Goal: Information Seeking & Learning: Learn about a topic

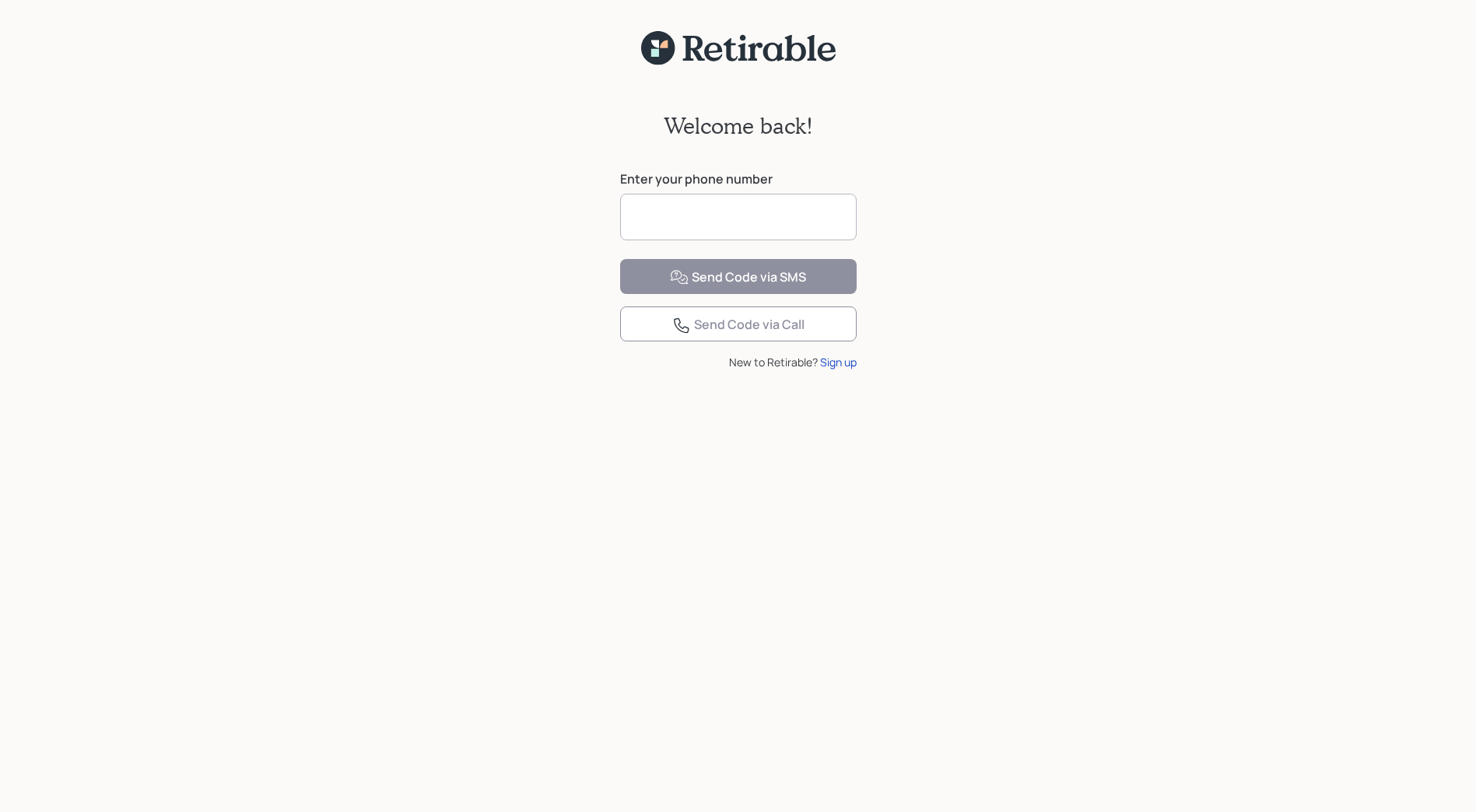
click at [706, 211] on input at bounding box center [738, 217] width 237 height 47
type input "**********"
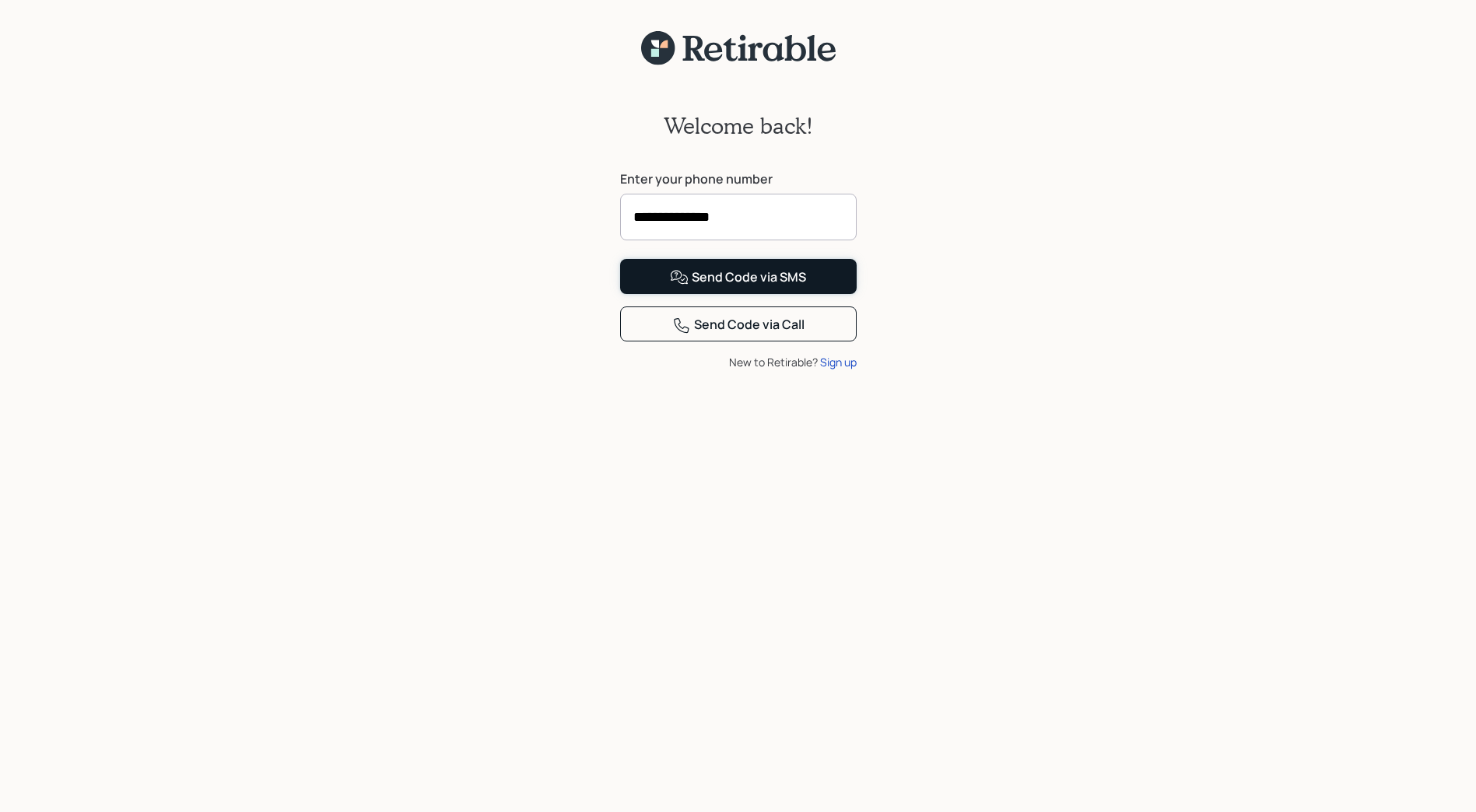
click at [708, 287] on div "Send Code via SMS" at bounding box center [738, 278] width 136 height 19
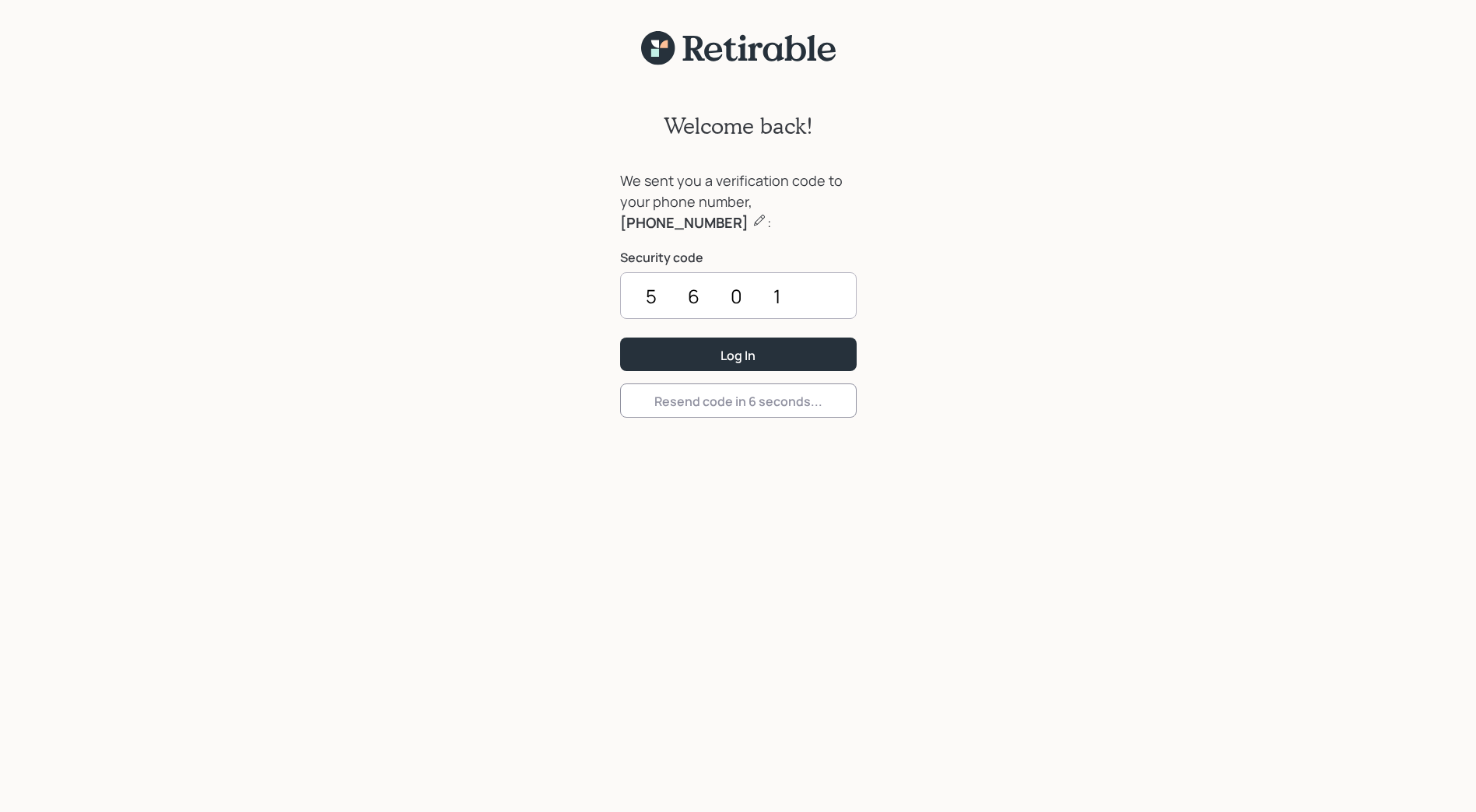
type input "5601"
click at [620, 338] on button "Log In" at bounding box center [738, 355] width 237 height 33
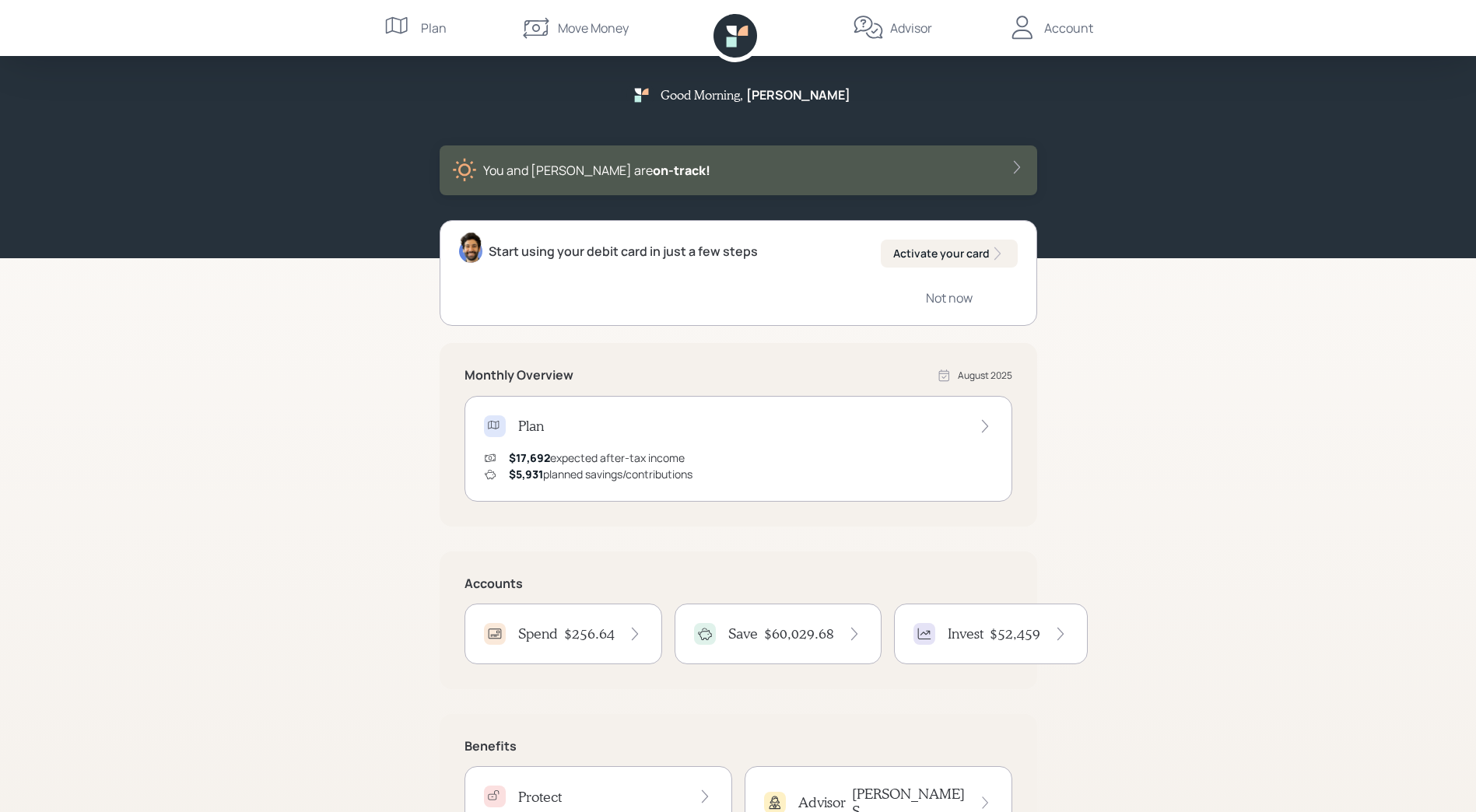
click at [879, 20] on icon at bounding box center [868, 28] width 31 height 31
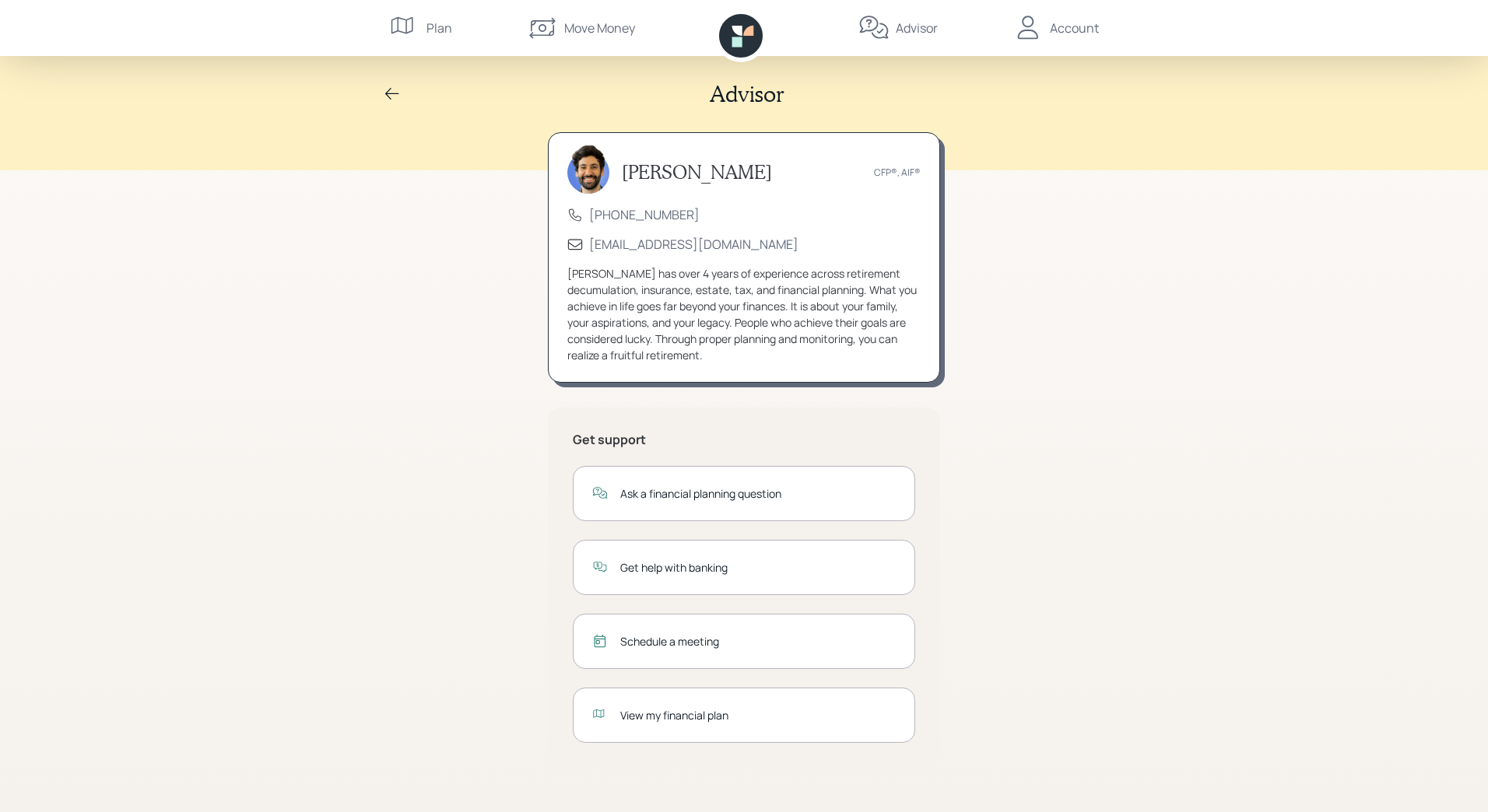
click at [663, 708] on div "View my financial plan" at bounding box center [758, 715] width 275 height 17
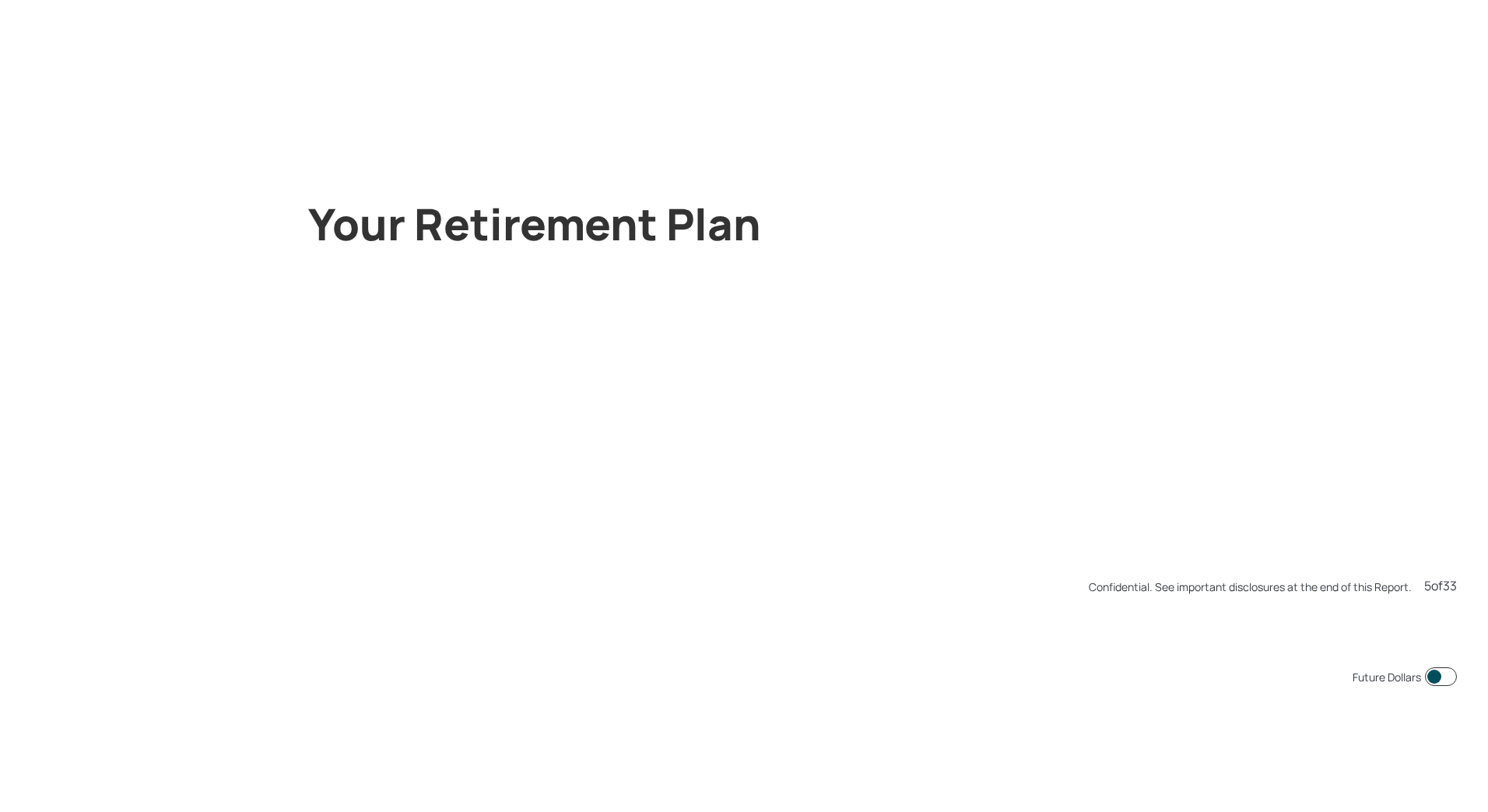
scroll to position [4062, 0]
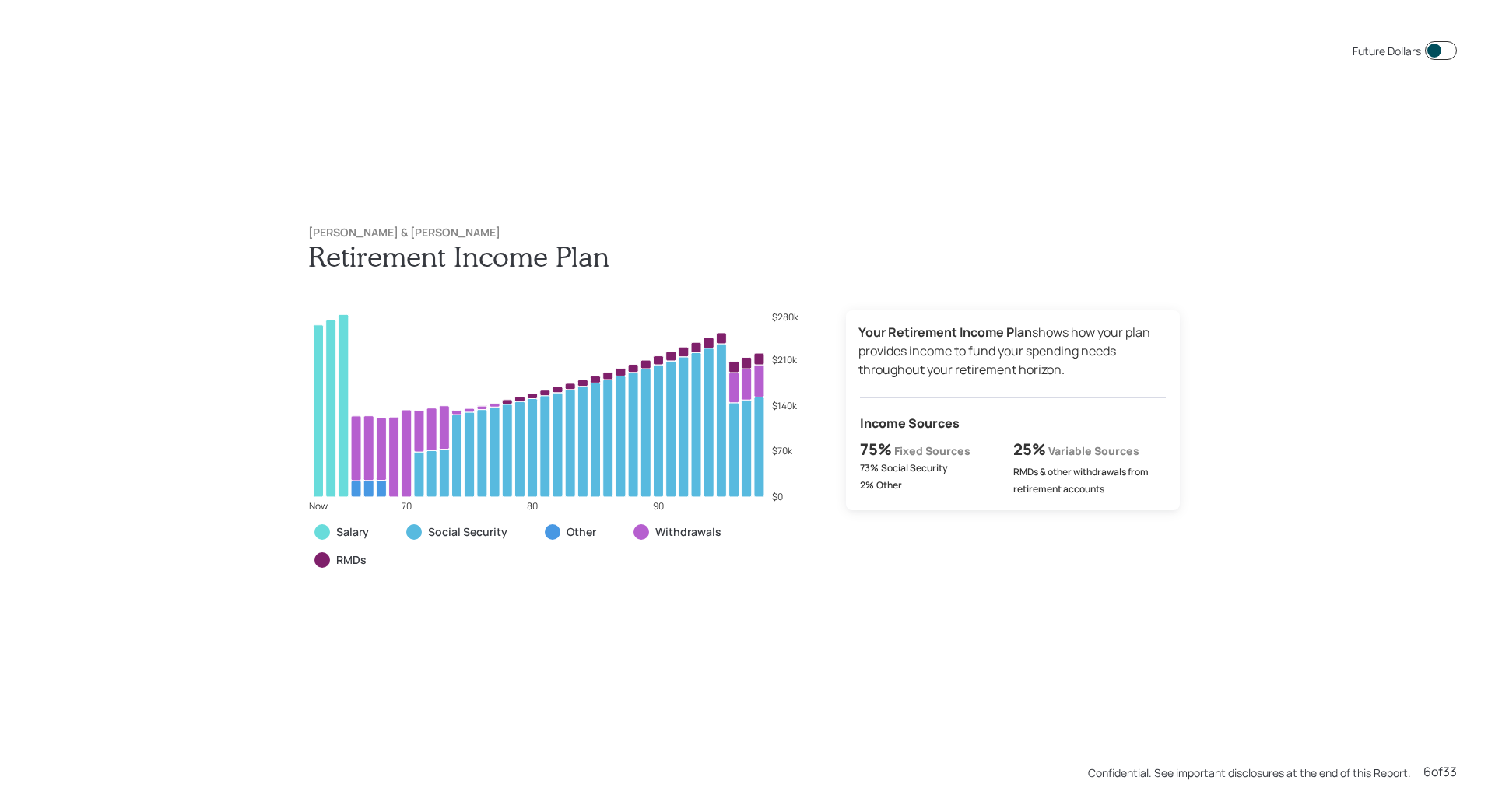
click at [981, 649] on div "Future Dollars [PERSON_NAME] & [PERSON_NAME] Retirement Income Plan Now 70 80 9…" at bounding box center [744, 406] width 1488 height 812
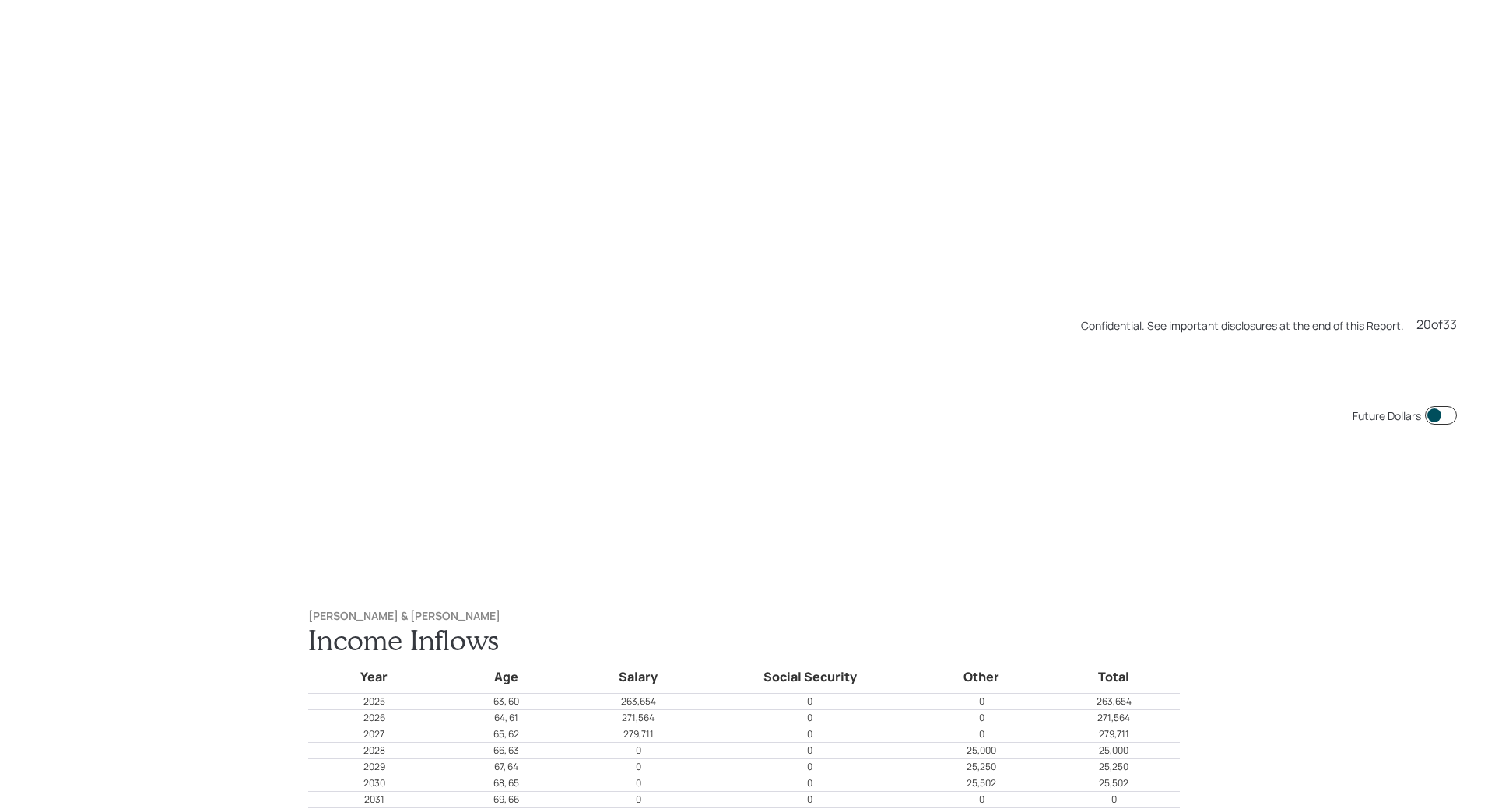
scroll to position [16247, 0]
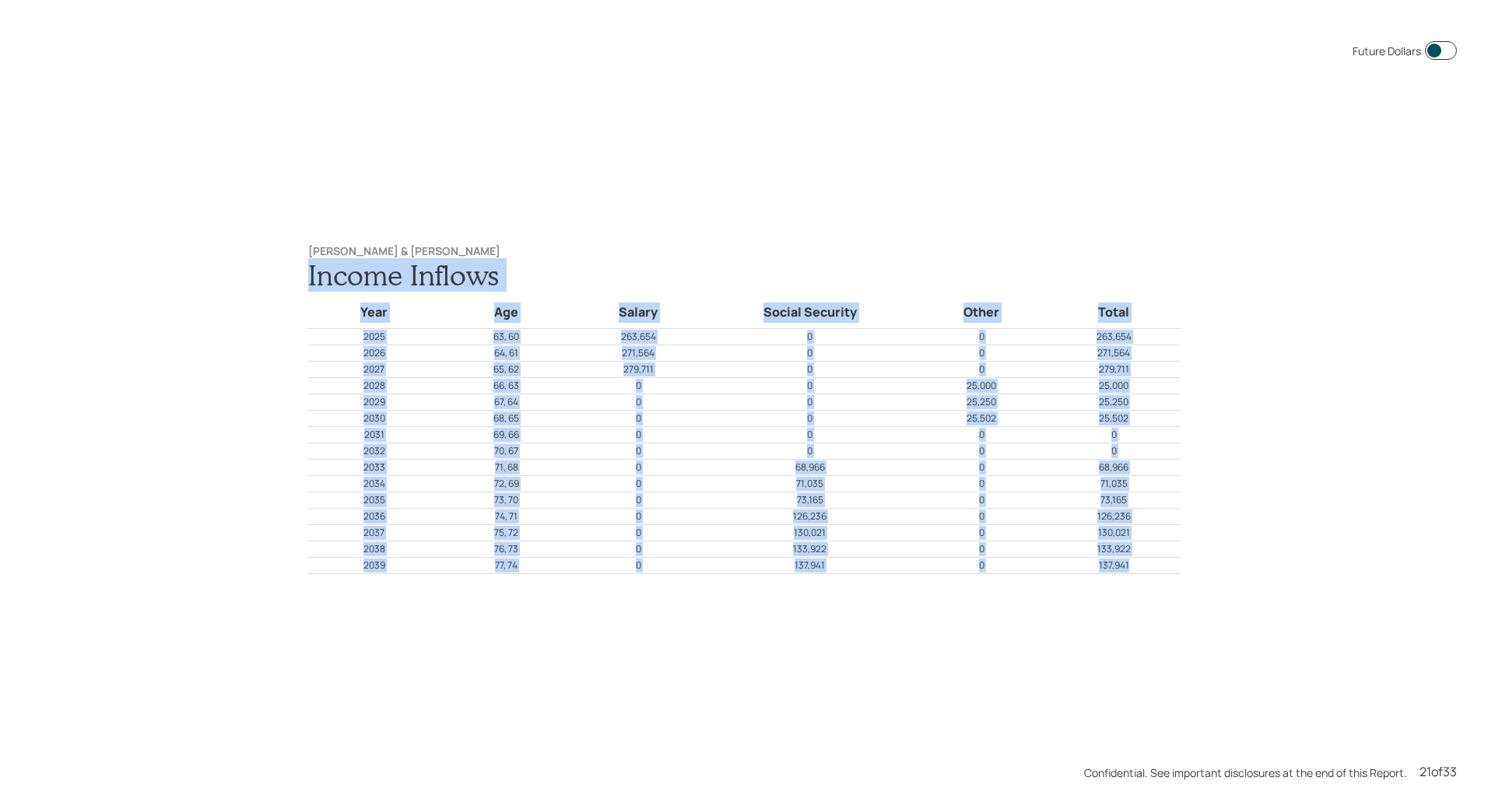
drag, startPoint x: 1133, startPoint y: 571, endPoint x: 288, endPoint y: 313, distance: 883.5
click at [288, 313] on div "[PERSON_NAME] & [PERSON_NAME] Income Inflows Year Age Salary Social Security Ot…" at bounding box center [744, 410] width 934 height 393
copy div "Income Inflows Year Age Salary Social Security Other Total 2025 63, 60 263,654 …"
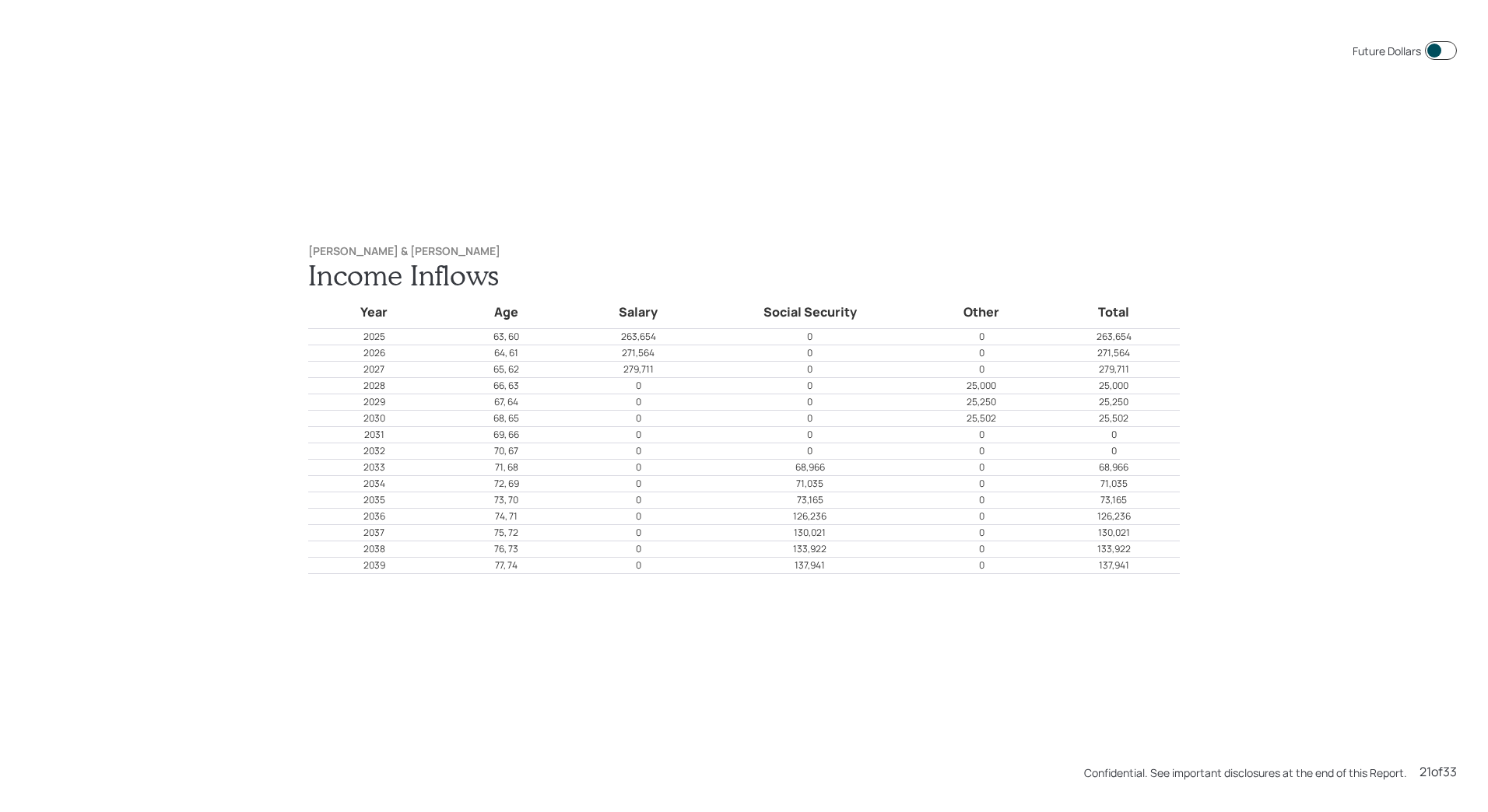
click at [555, 191] on div "Future Dollars [PERSON_NAME] & [PERSON_NAME] Income Inflows Year Age Salary Soc…" at bounding box center [744, 406] width 1488 height 812
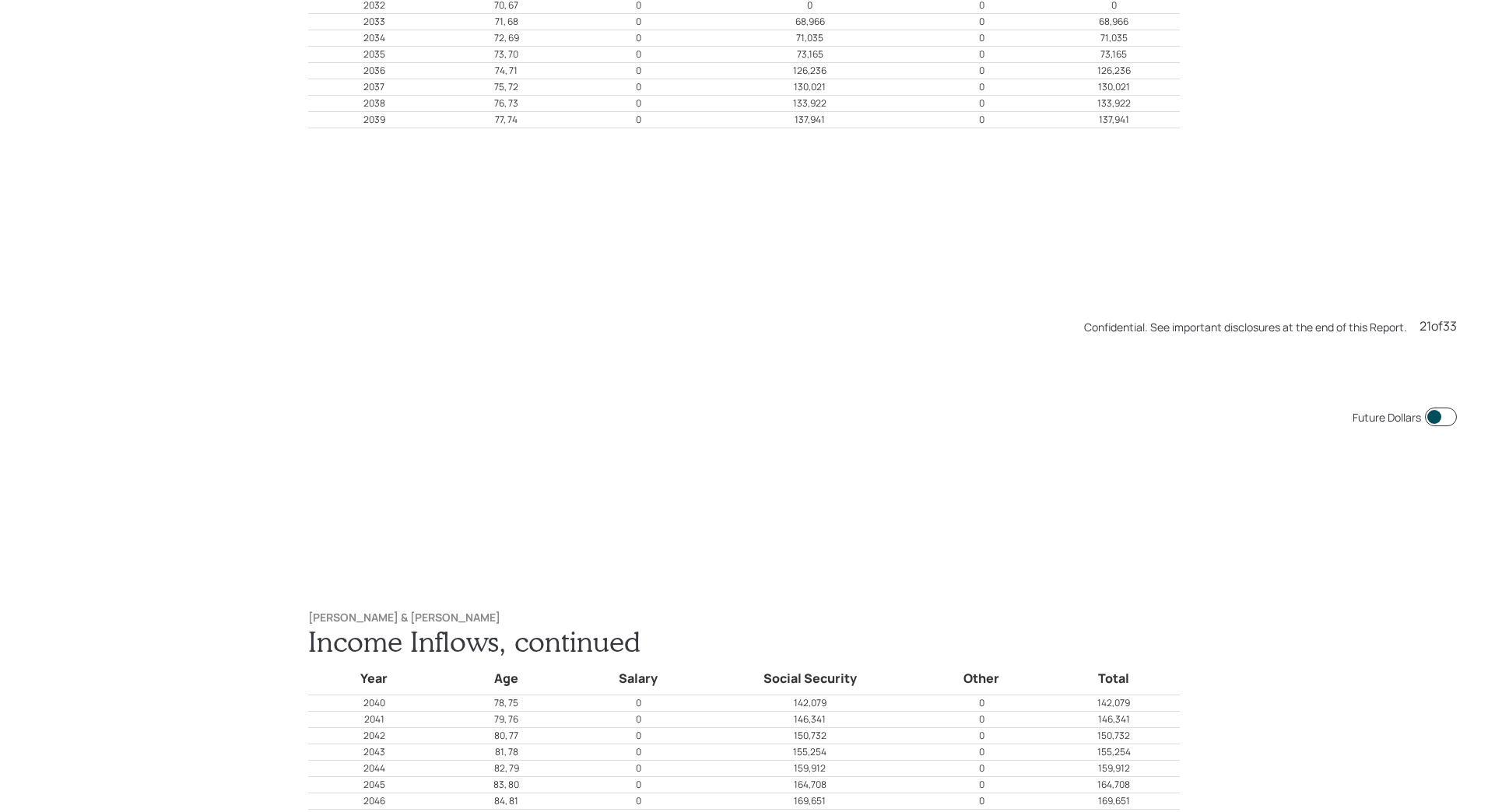
scroll to position [17060, 0]
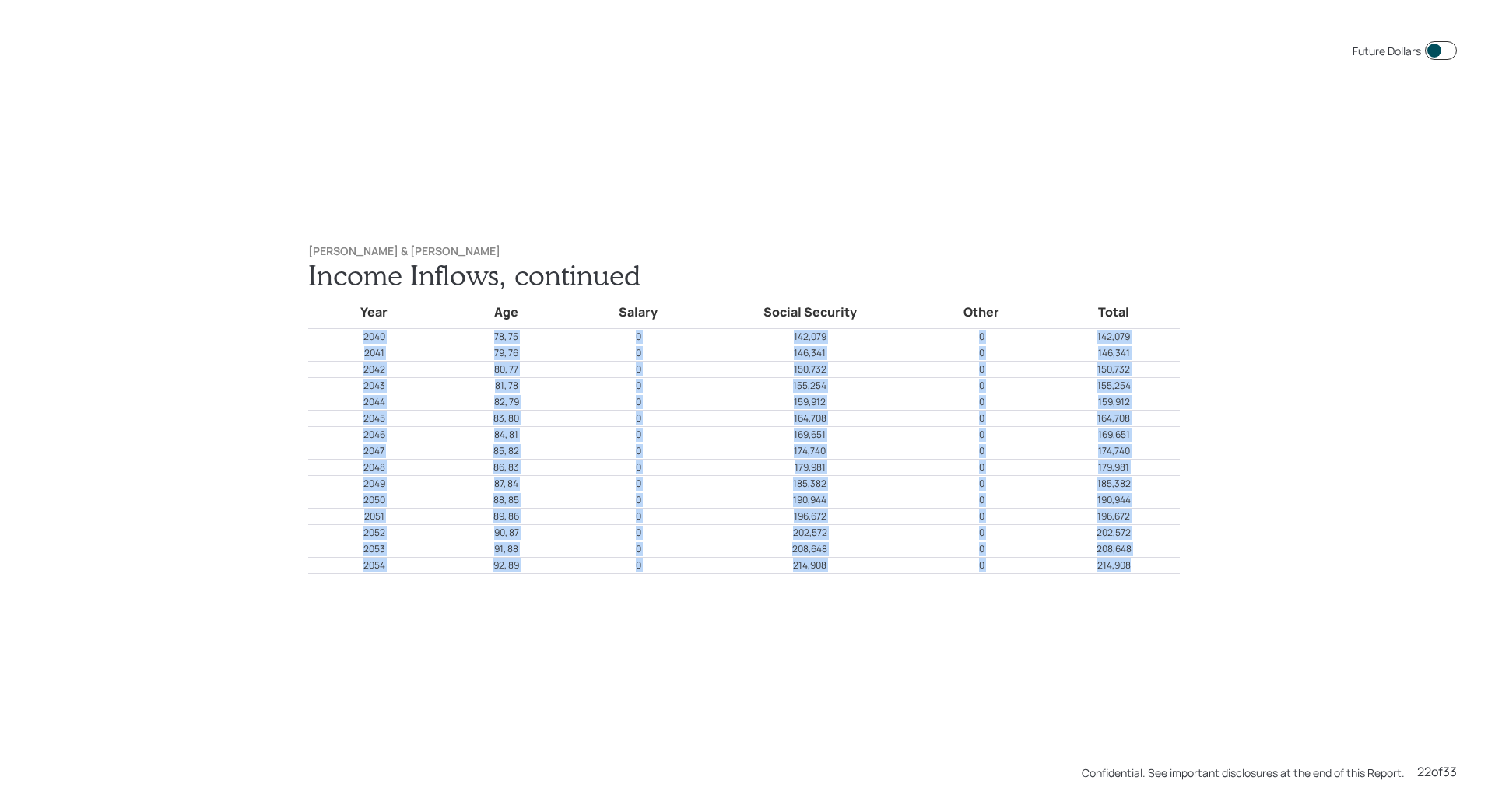
drag, startPoint x: 1154, startPoint y: 569, endPoint x: 348, endPoint y: 341, distance: 837.6
click at [348, 341] on tbody "Year Age Salary Social Security Other Total 2040 78, 75 0 142,079 0 142,079 204…" at bounding box center [743, 433] width 871 height 283
copy tbody "2040 78, 75 0 142,079 0 142,079 2041 79, 76 0 146,341 0 146,341 2042 80, 77 0 1…"
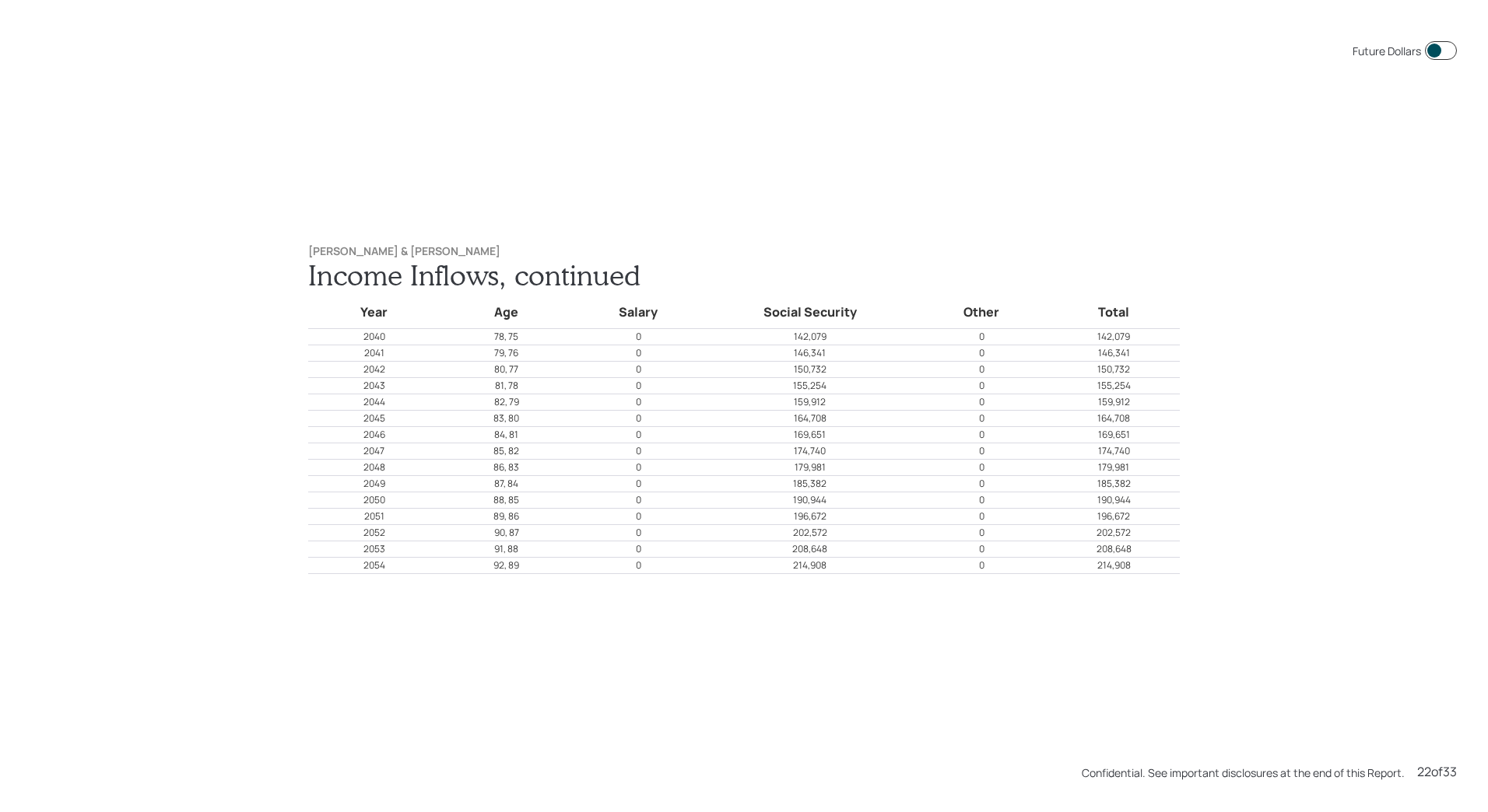
click at [1274, 387] on div "Future Dollars [PERSON_NAME] & [PERSON_NAME] Income Inflows, continued Year Age…" at bounding box center [744, 406] width 1488 height 812
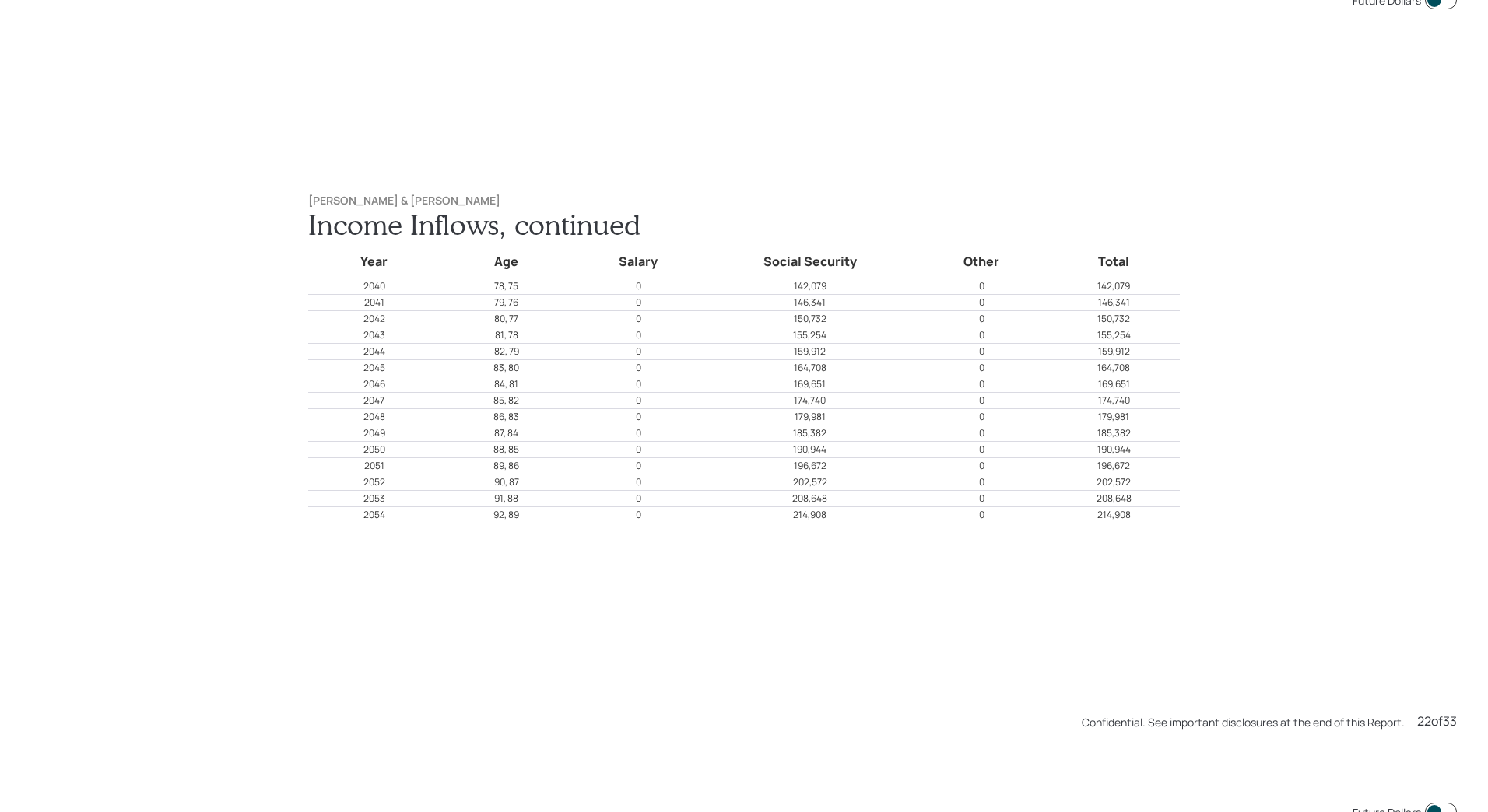
scroll to position [17872, 0]
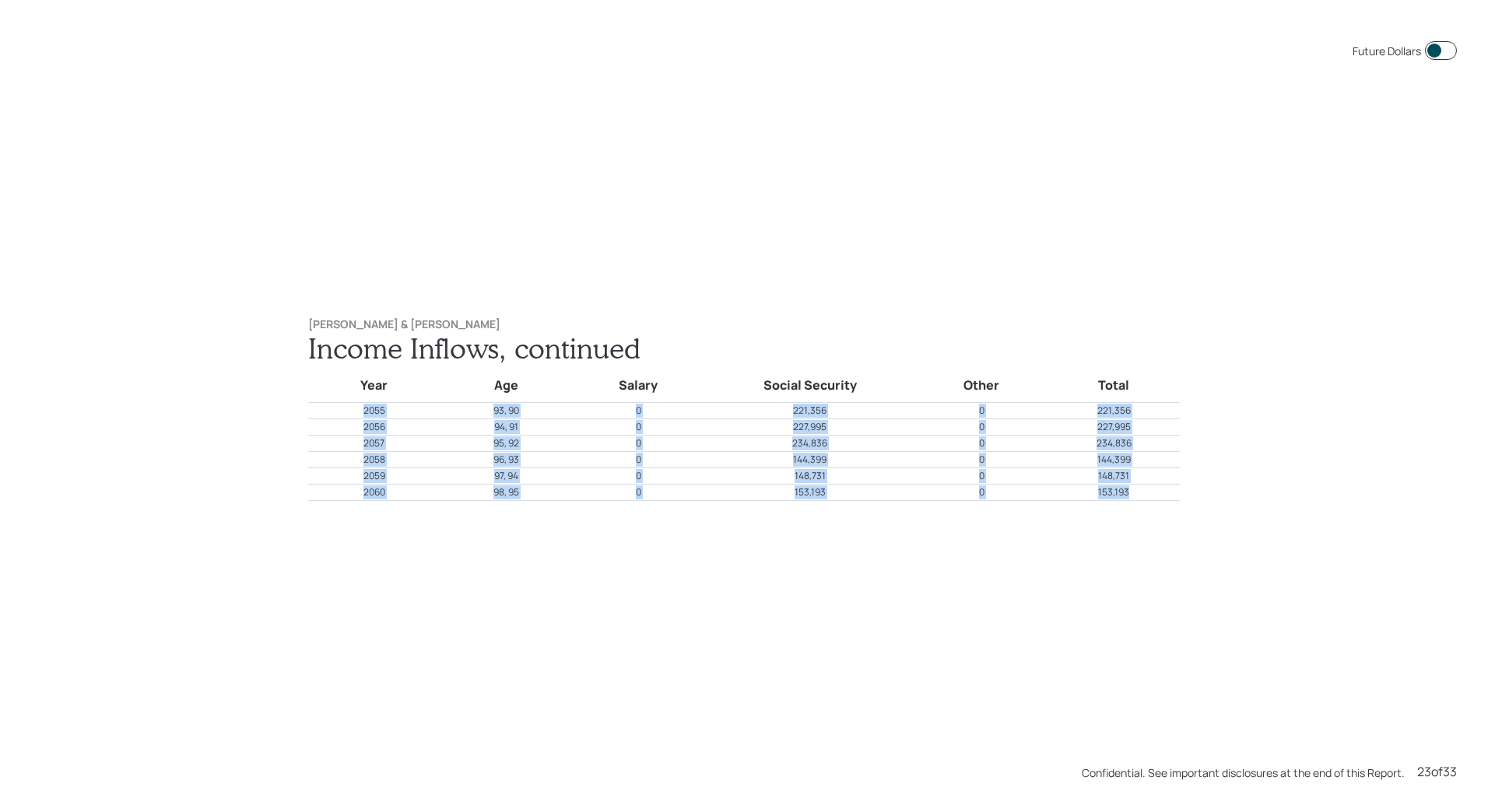
drag, startPoint x: 1141, startPoint y: 495, endPoint x: 336, endPoint y: 408, distance: 809.7
click at [336, 408] on tbody "Year Age Salary Social Security Other Total 2055 93, 90 0 221,356 0 221,356 205…" at bounding box center [743, 432] width 871 height 135
copy tbody "2055 93, 90 0 221,356 0 221,356 2056 94, 91 0 227,995 0 227,995 2057 95, 92 0 2…"
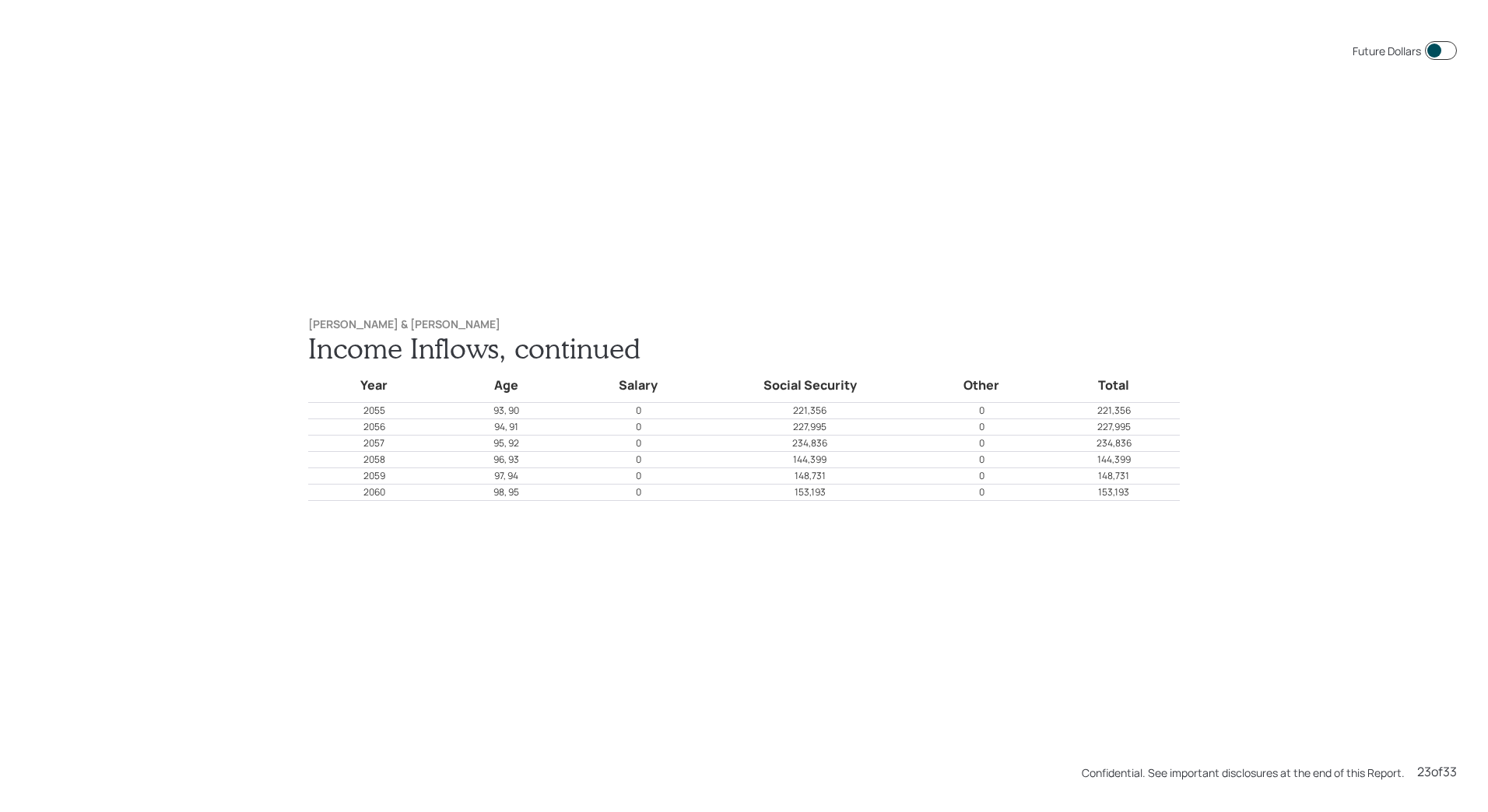
click at [641, 605] on div "Future Dollars [PERSON_NAME] & [PERSON_NAME] Income Inflows, continued Year Age…" at bounding box center [744, 406] width 1488 height 812
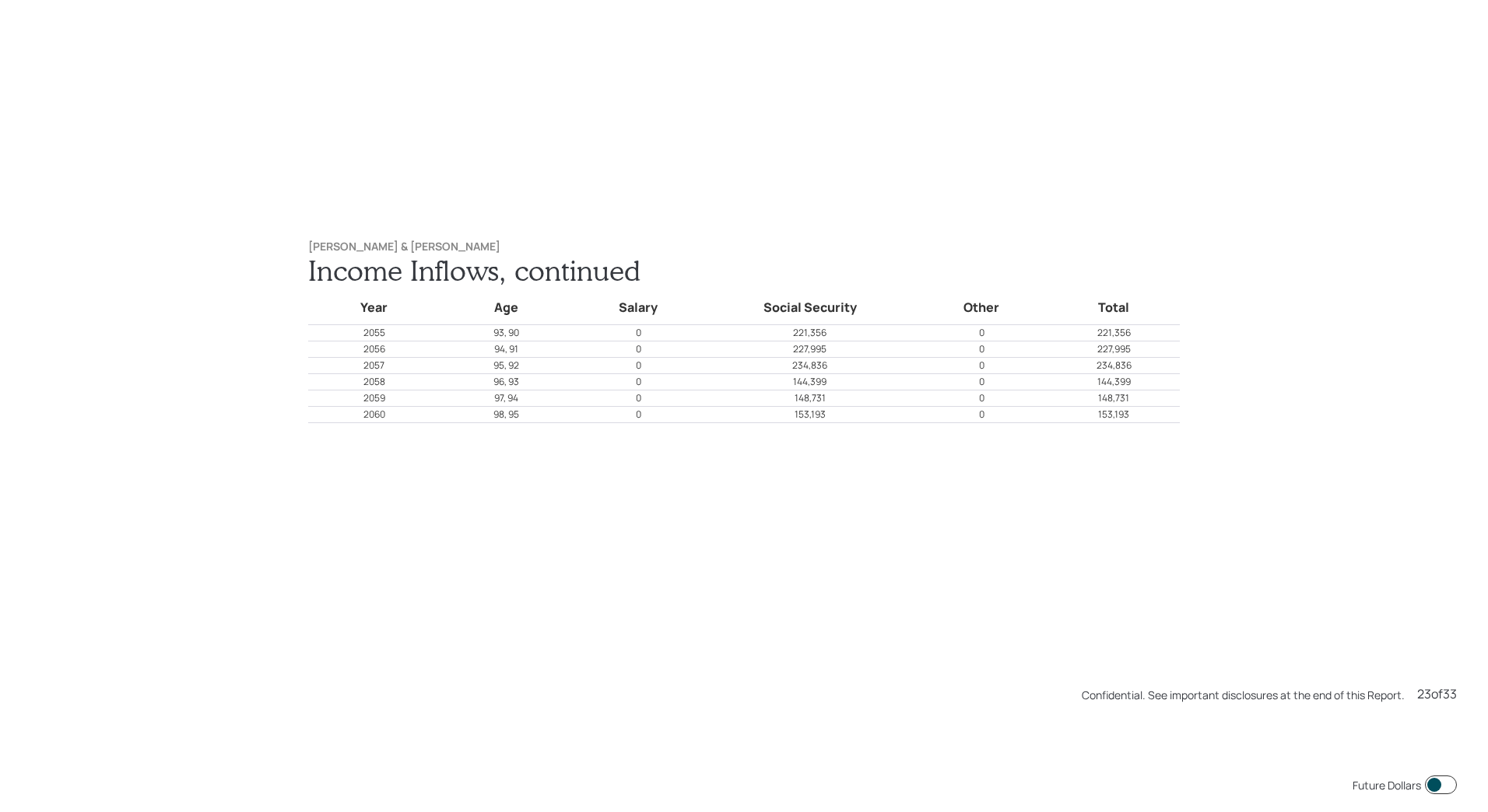
scroll to position [18685, 0]
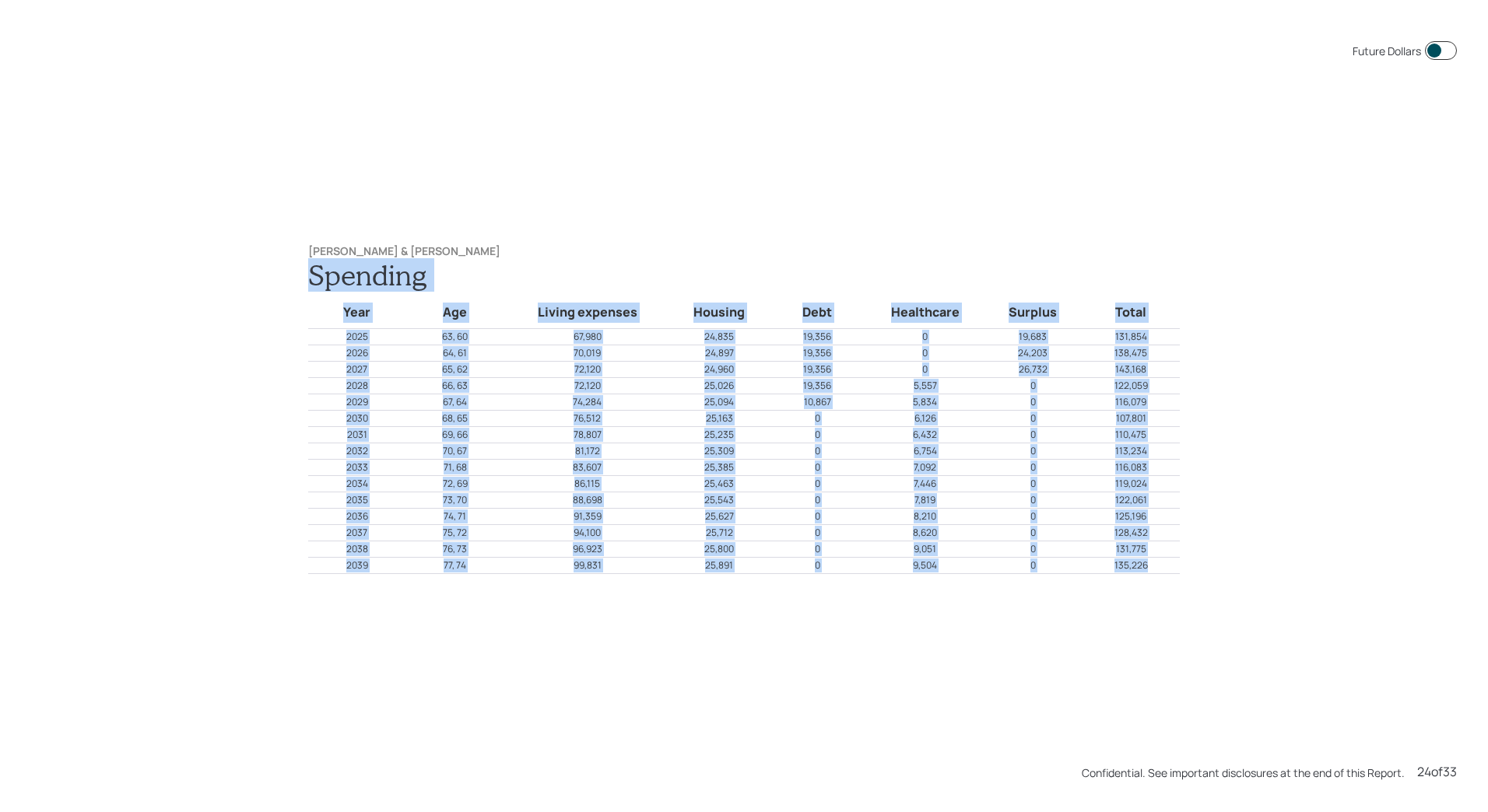
drag, startPoint x: 1163, startPoint y: 566, endPoint x: 300, endPoint y: 278, distance: 909.8
click at [300, 278] on div "[PERSON_NAME] & [PERSON_NAME] Spending Year Age Living expenses Housing Debt He…" at bounding box center [744, 410] width 934 height 393
copy div "Spending Year Age Living expenses Housing Debt Healthcare Surplus Total 2025 63…"
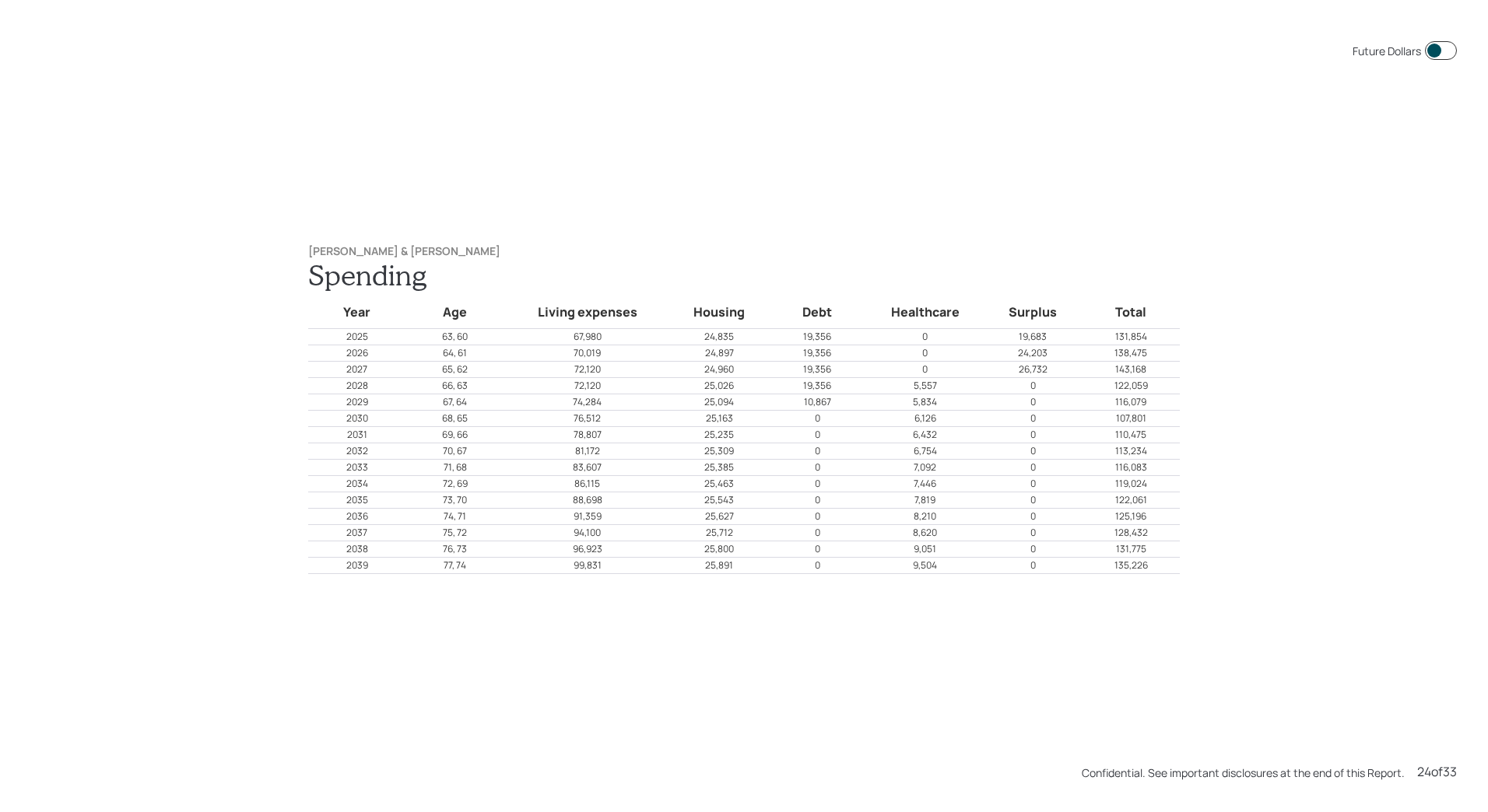
click at [734, 189] on div "Future Dollars [PERSON_NAME] & [PERSON_NAME] Spending Year Age Living expenses …" at bounding box center [744, 406] width 1488 height 812
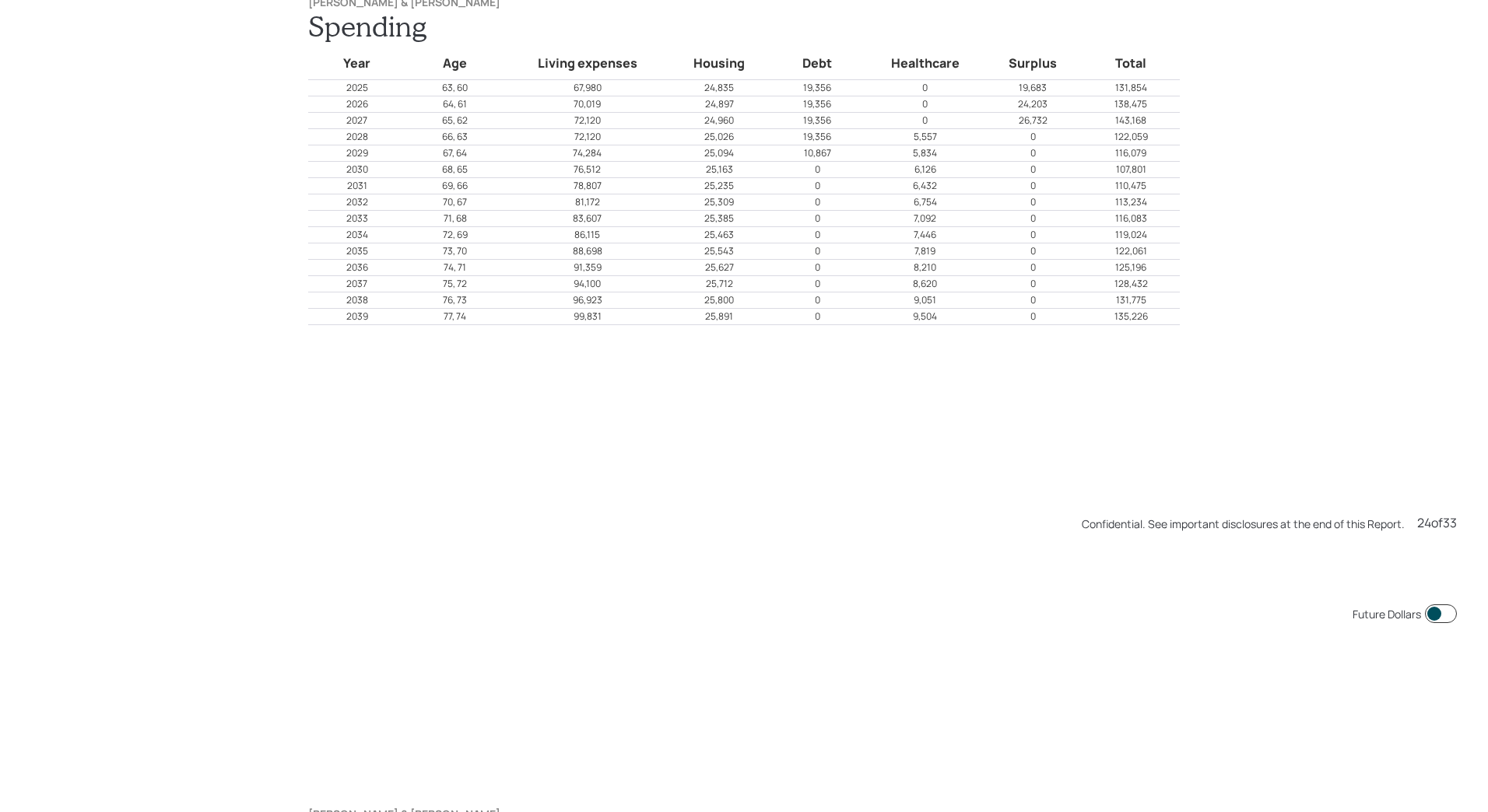
scroll to position [19497, 0]
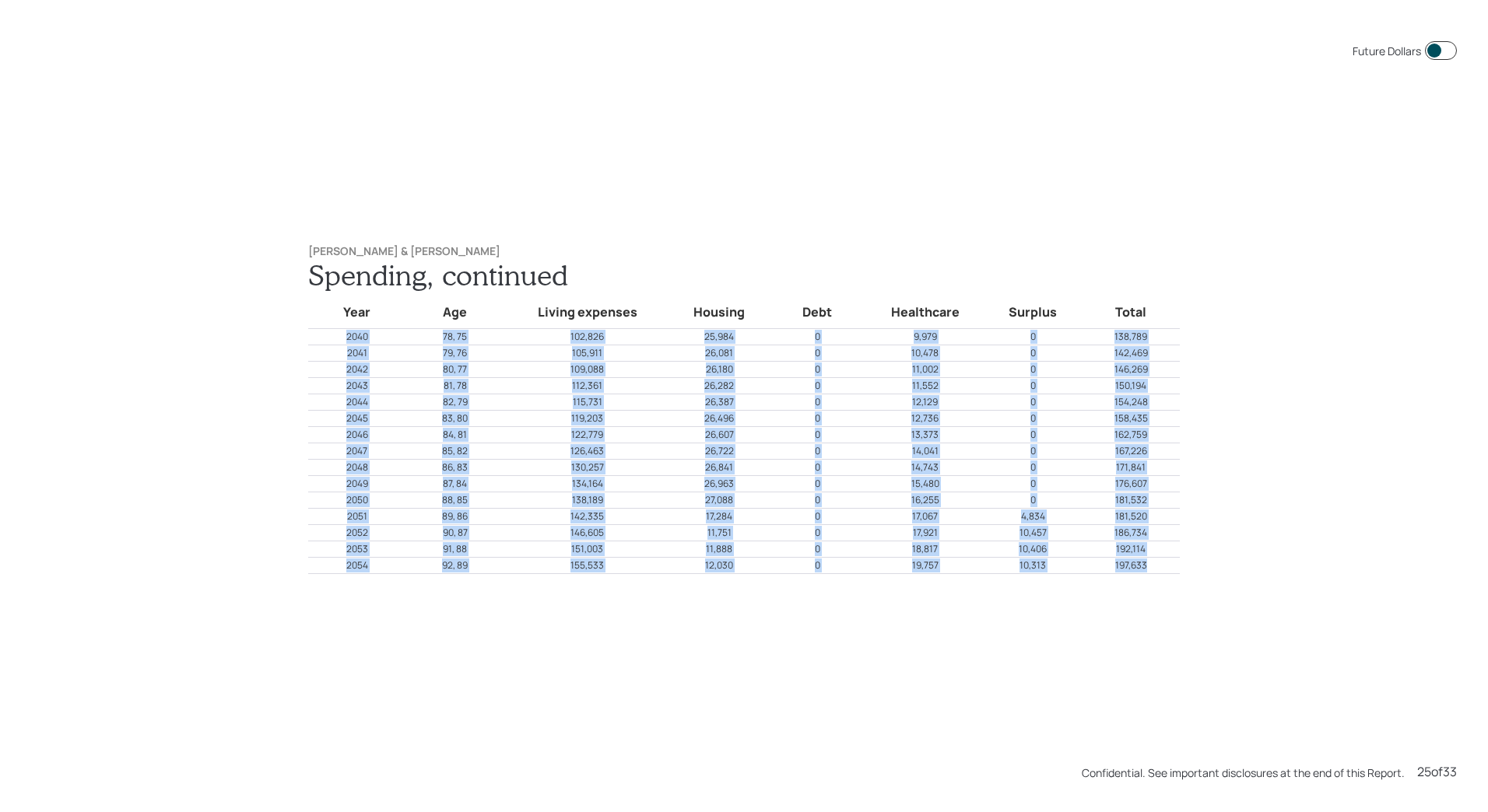
drag, startPoint x: 1161, startPoint y: 568, endPoint x: 342, endPoint y: 340, distance: 850.1
click at [342, 340] on tbody "Year Age Living expenses Housing Debt Healthcare Surplus Total 2040 78, 75 102,…" at bounding box center [743, 433] width 871 height 283
copy tbody "2040 78, 75 102,826 25,984 0 9,979 0 138,789 2041 79, 76 105,911 26,081 0 10,47…"
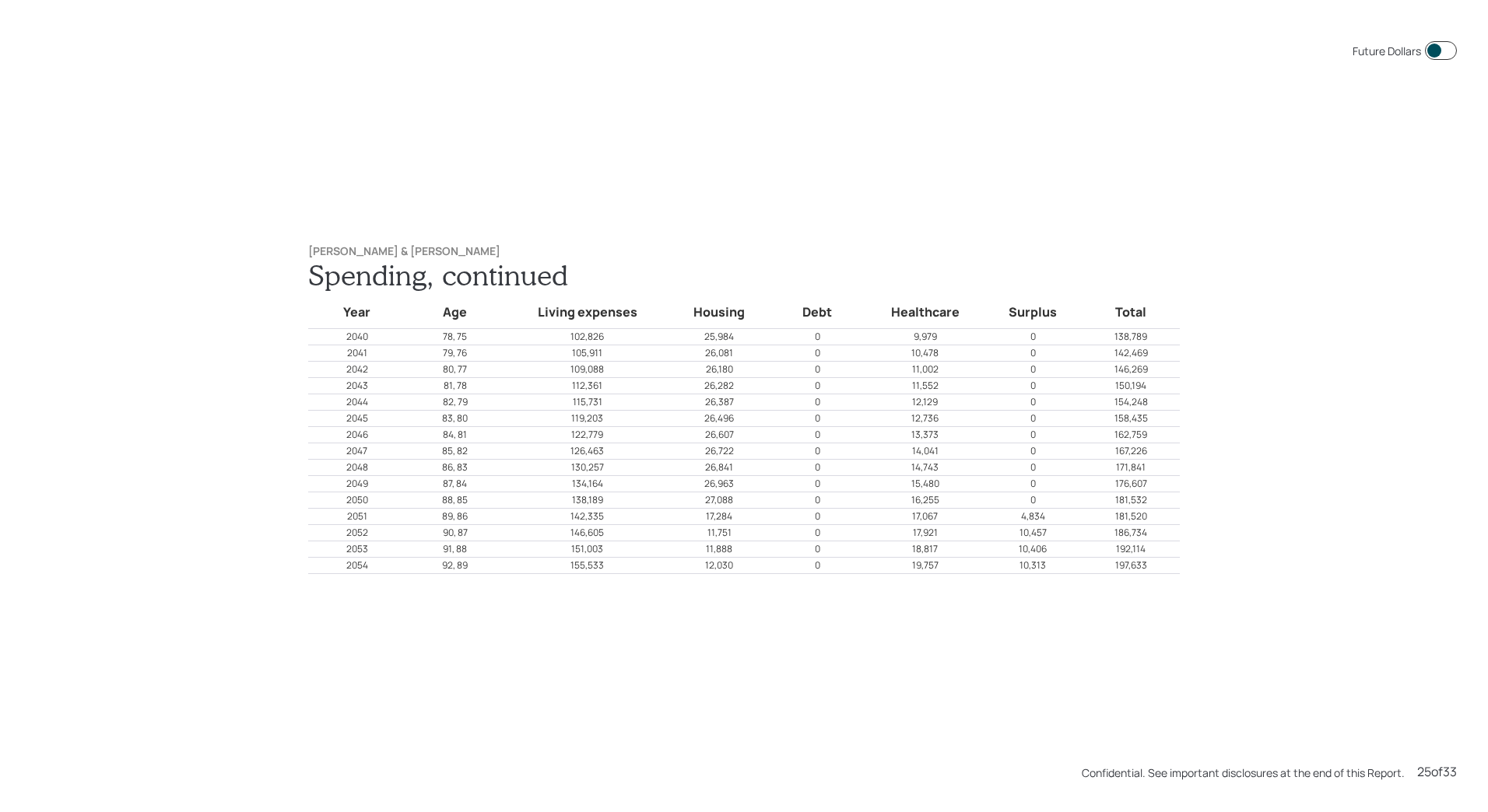
click at [1319, 381] on div "Future Dollars [PERSON_NAME] & [PERSON_NAME] Spending, continued Year Age Livin…" at bounding box center [744, 406] width 1488 height 812
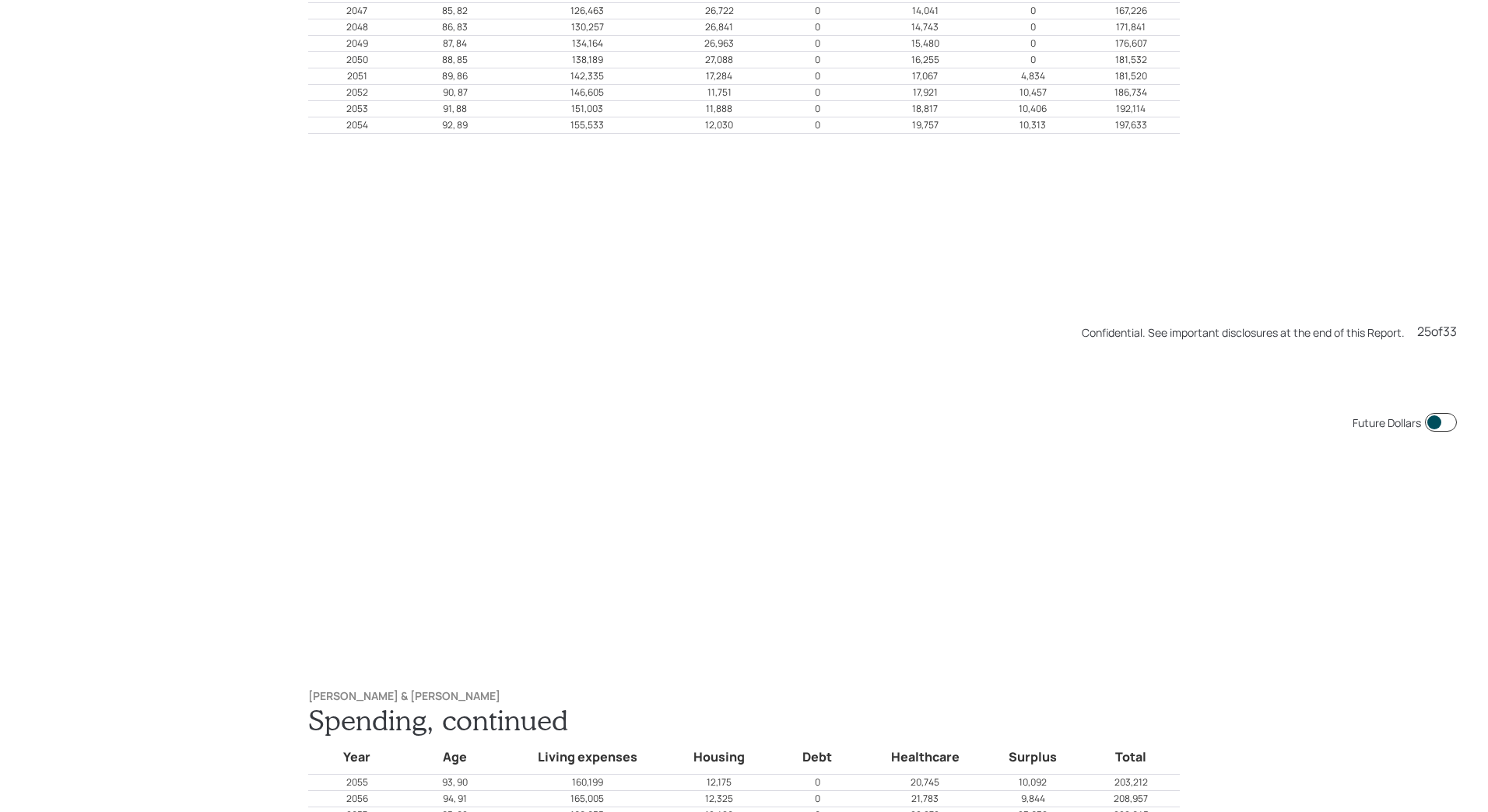
scroll to position [20309, 0]
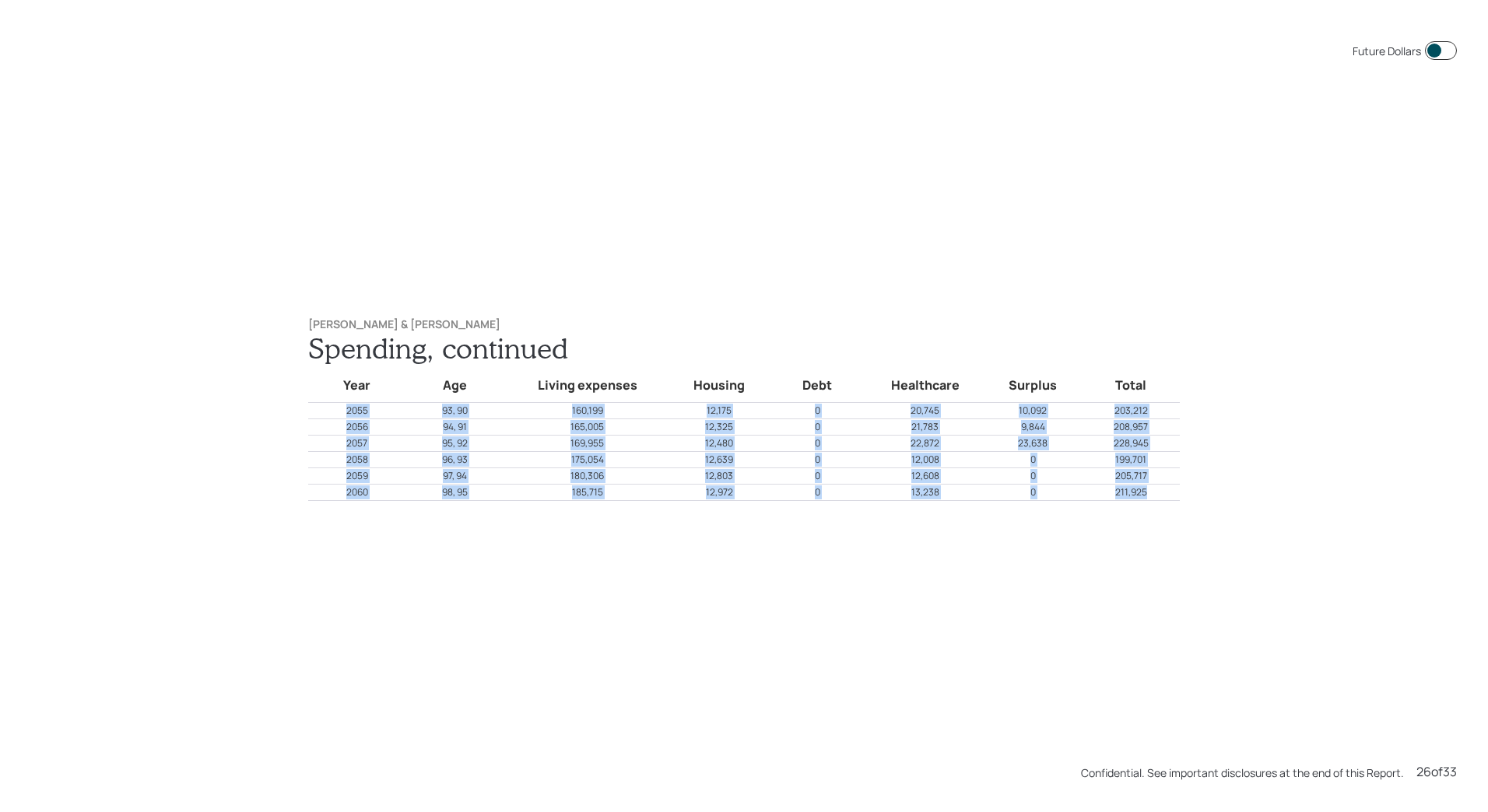
drag, startPoint x: 1148, startPoint y: 493, endPoint x: 323, endPoint y: 412, distance: 829.0
click at [323, 412] on tbody "Year Age Living expenses Housing Debt Healthcare Surplus Total 2055 93, 90 160,…" at bounding box center [743, 432] width 871 height 135
copy tbody "2055 93, 90 160,199 12,175 0 20,745 10,092 203,212 2056 94, 91 165,005 12,325 0…"
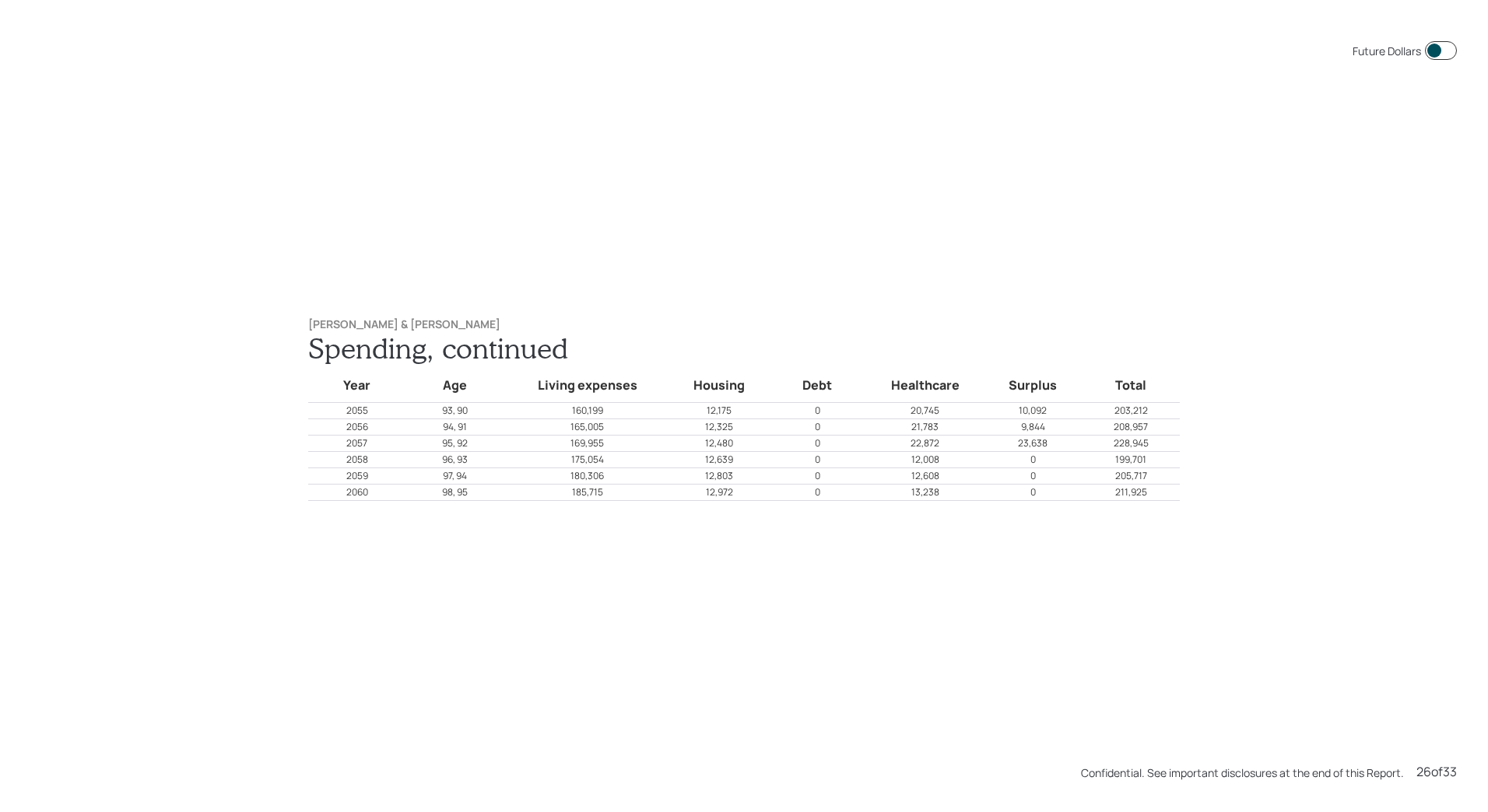
click at [852, 294] on div "[PERSON_NAME] & [PERSON_NAME] Spending, continued Year Age Living expenses Hous…" at bounding box center [744, 410] width 934 height 245
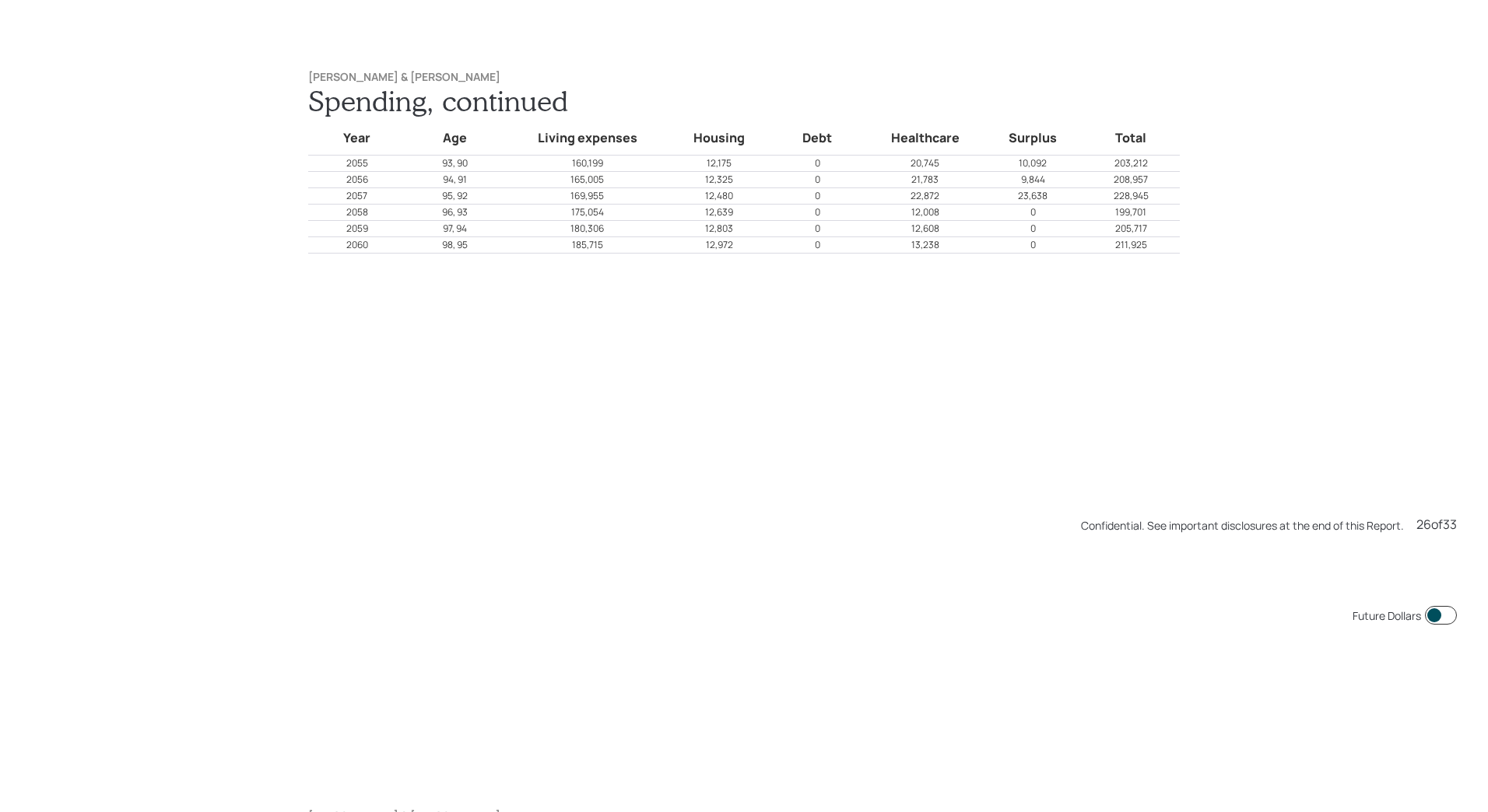
scroll to position [21121, 0]
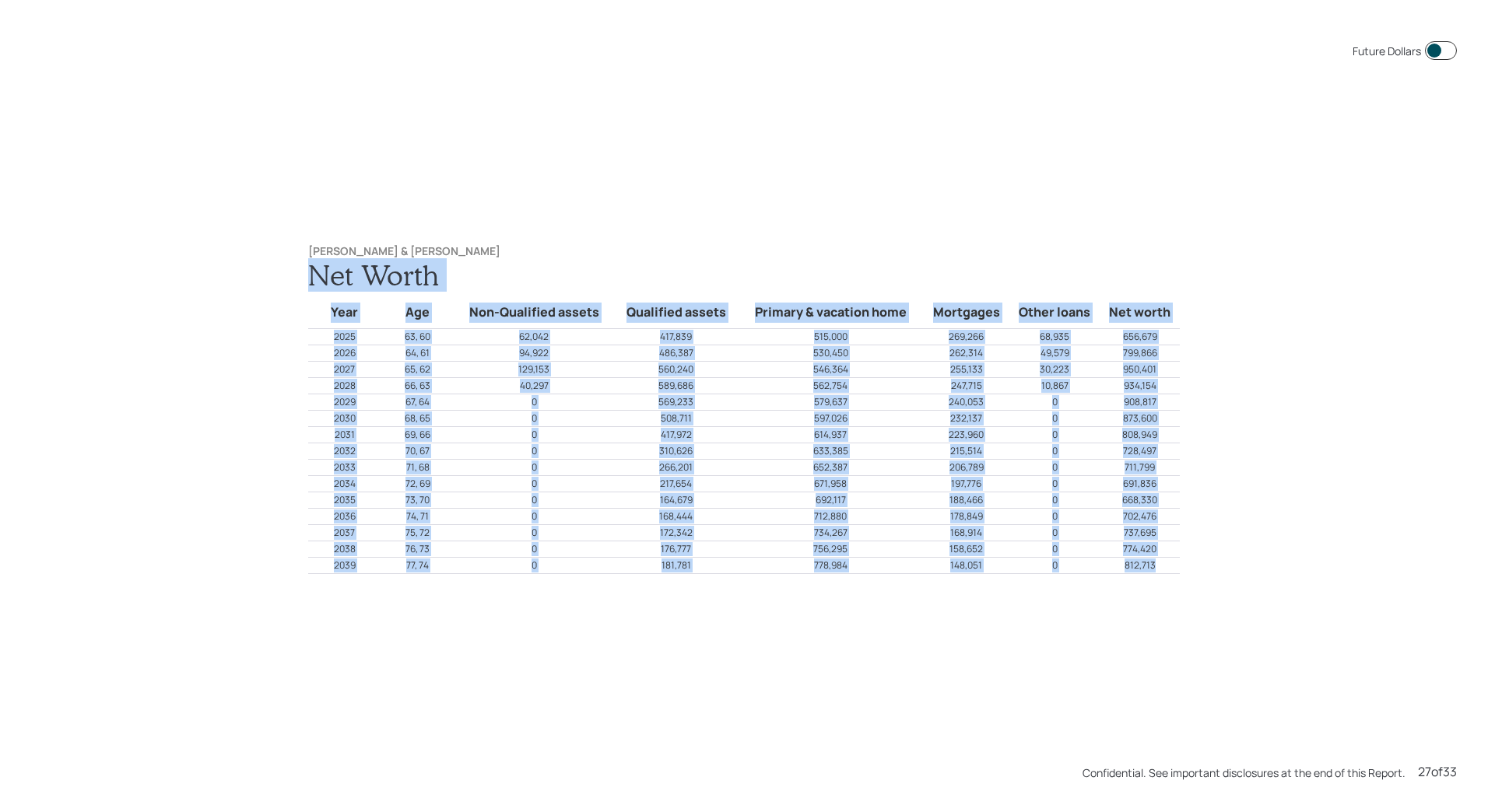
drag, startPoint x: 1164, startPoint y: 565, endPoint x: 270, endPoint y: 281, distance: 938.0
click at [270, 281] on div "Future Dollars [PERSON_NAME] & [PERSON_NAME] Net Worth Year Age Non-Qualified a…" at bounding box center [744, 406] width 1488 height 812
copy div "Net Worth Year Age Non-Qualified assets Qualified assets Primary & vacation hom…"
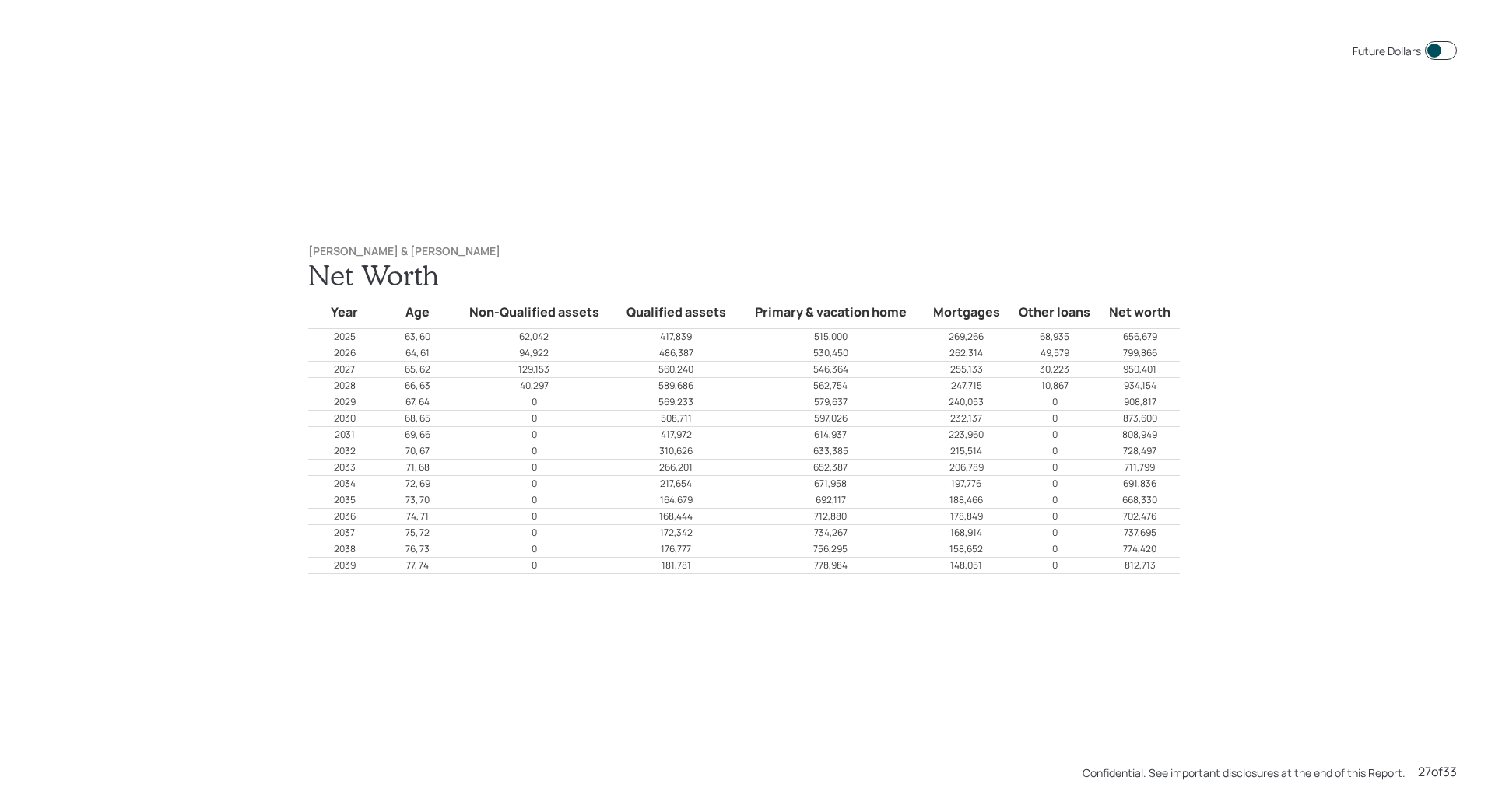
click at [843, 168] on div "Future Dollars [PERSON_NAME] & [PERSON_NAME] Net Worth Year Age Non-Qualified a…" at bounding box center [744, 406] width 1488 height 812
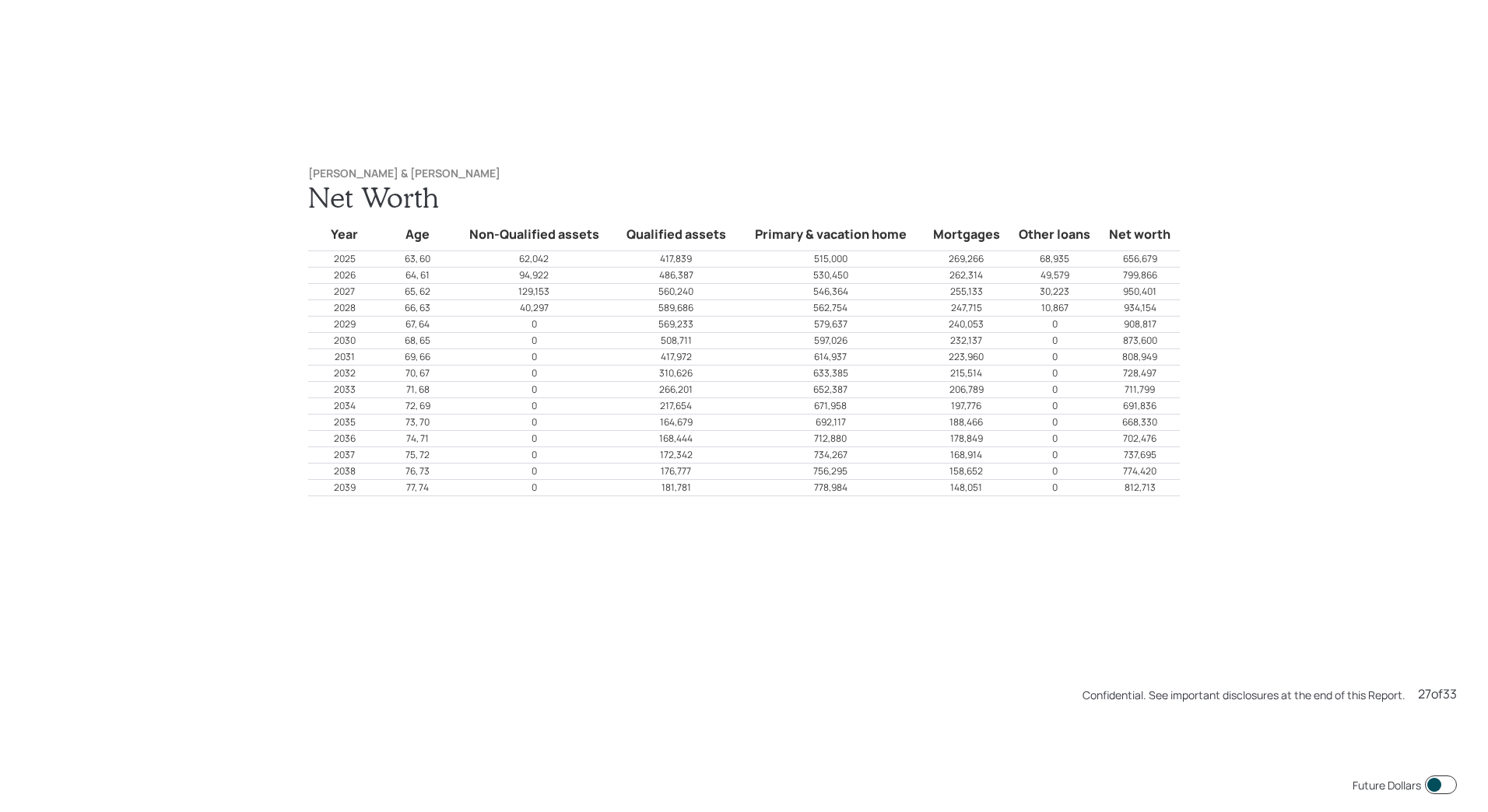
scroll to position [21933, 0]
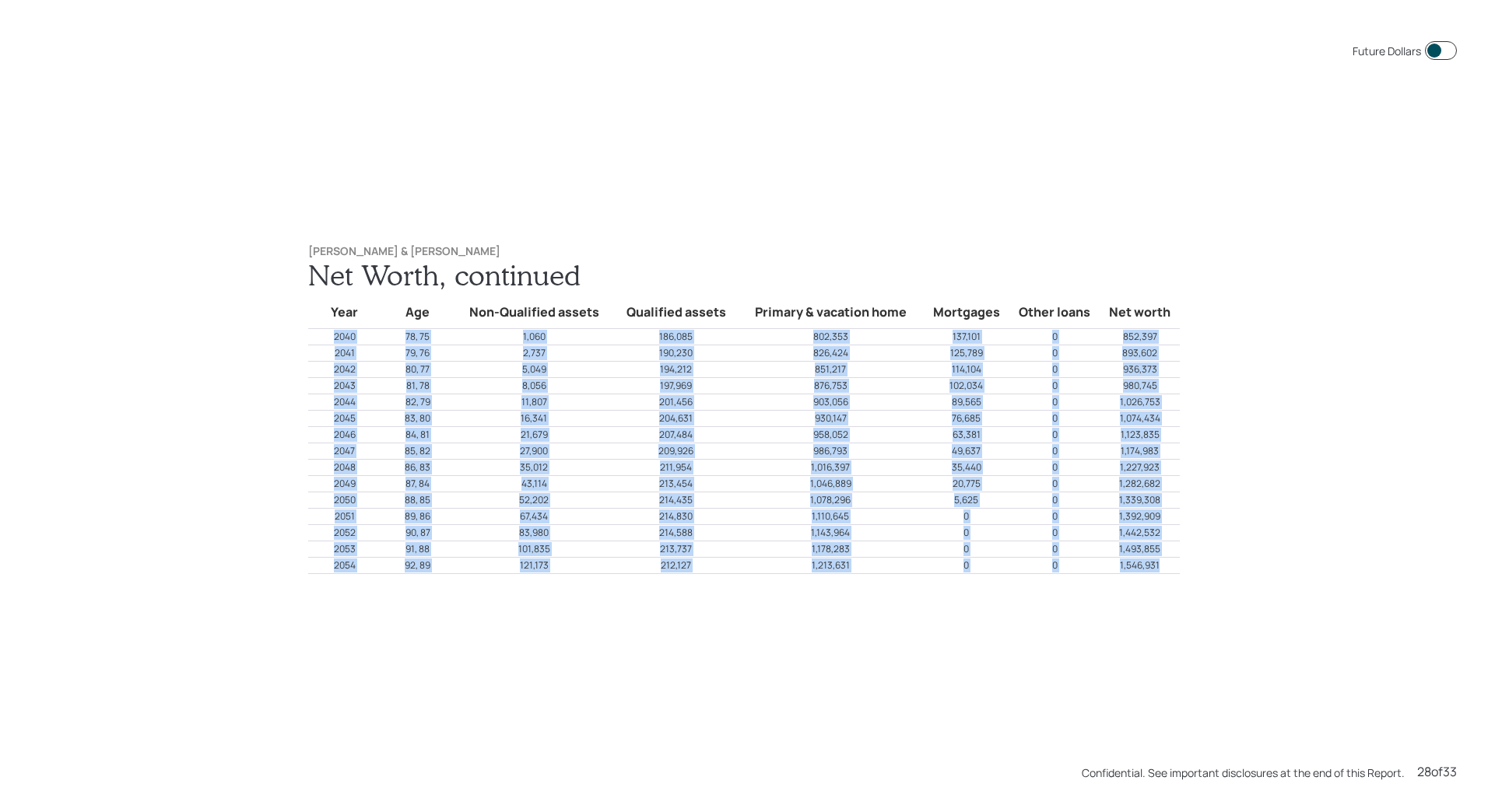
drag, startPoint x: 1168, startPoint y: 570, endPoint x: 309, endPoint y: 343, distance: 888.5
click at [309, 343] on tbody "Year Age Non-Qualified assets Qualified assets Primary & vacation home Mortgage…" at bounding box center [743, 433] width 871 height 283
copy tbody "2040 78, 75 1,060 186,085 802,353 137,101 0 852,397 2041 79, 76 2,737 190,230 8…"
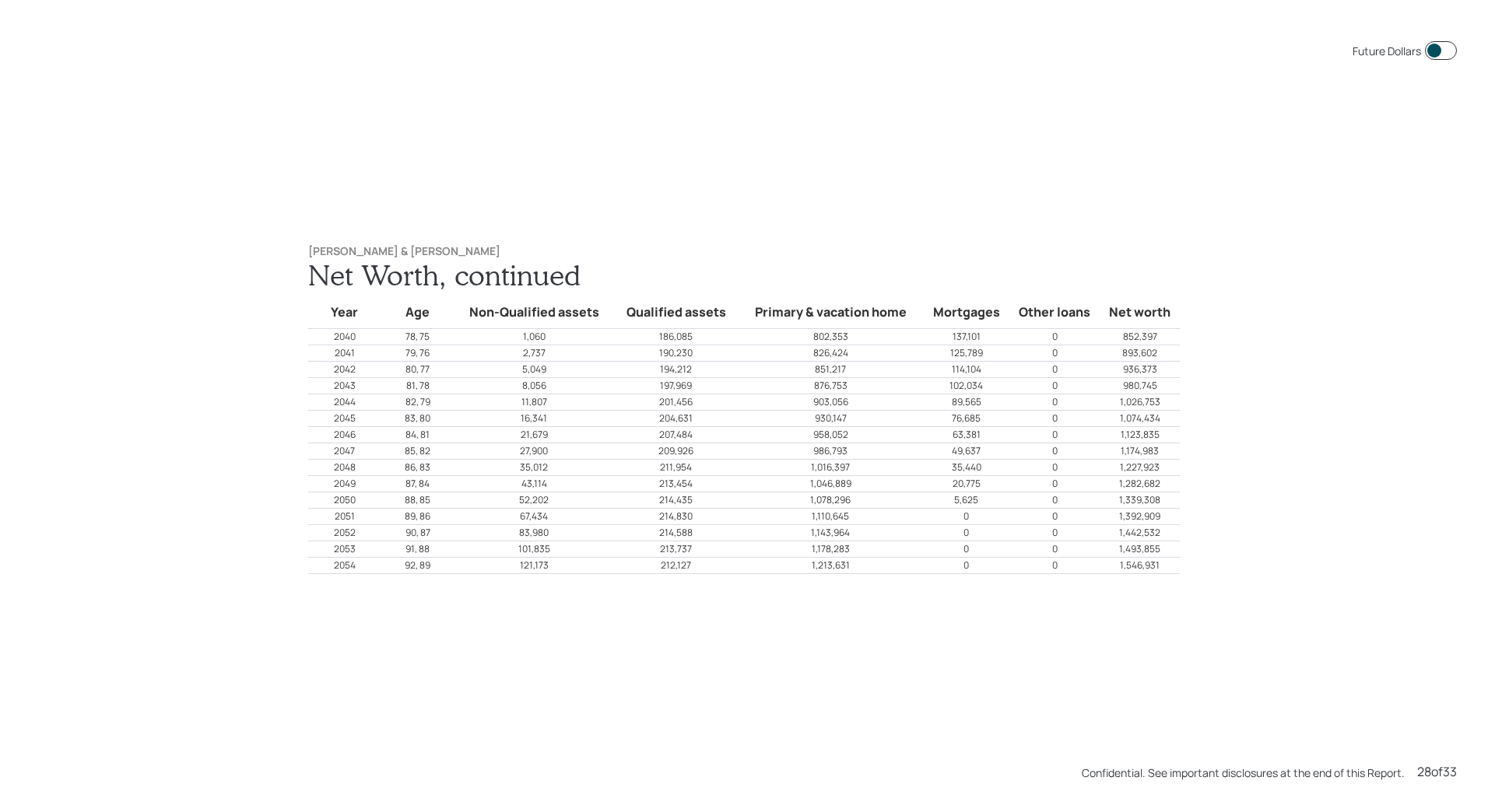
click at [1085, 251] on h6 "[PERSON_NAME] & [PERSON_NAME]" at bounding box center [743, 252] width 871 height 13
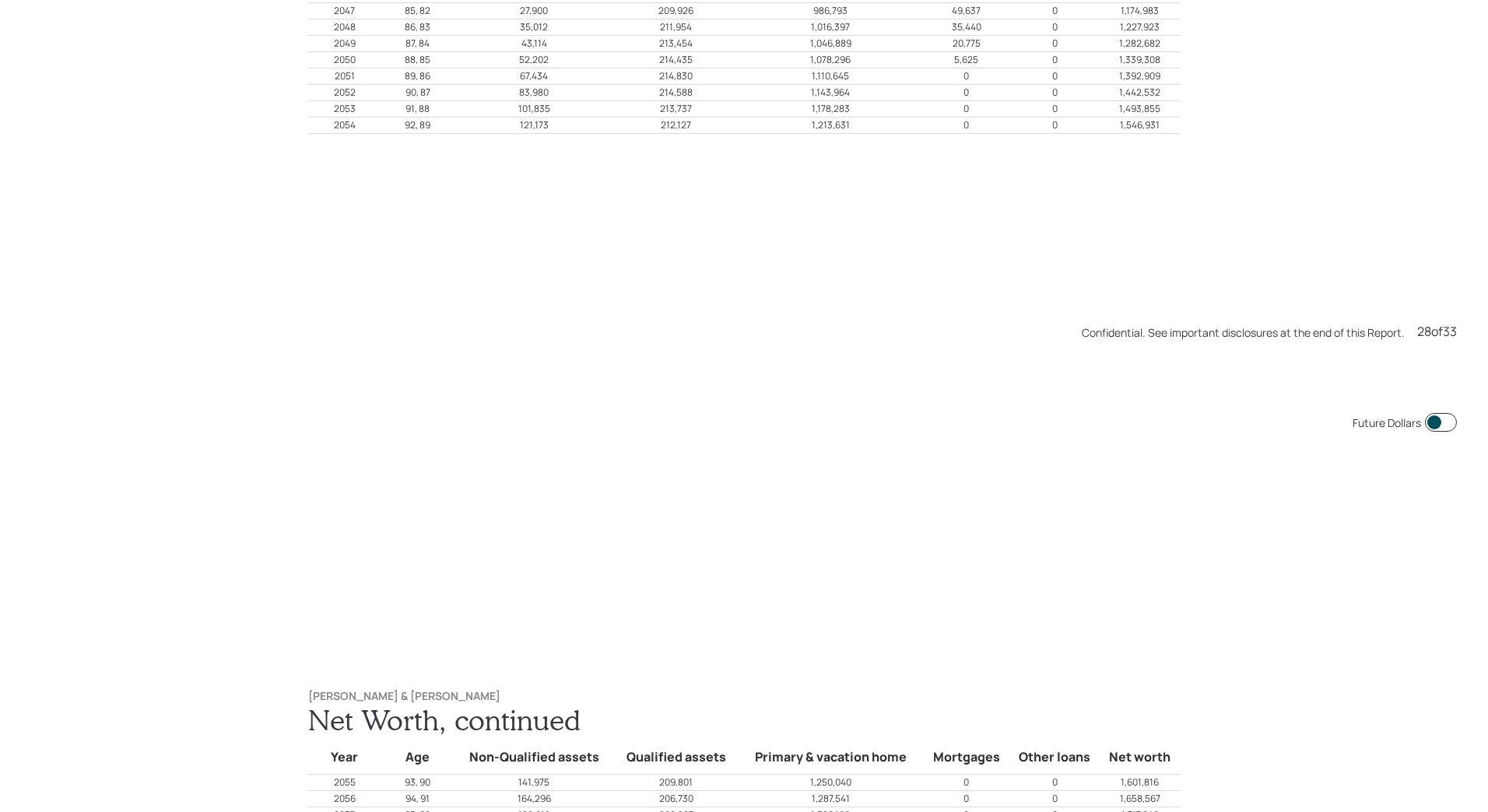
scroll to position [22746, 0]
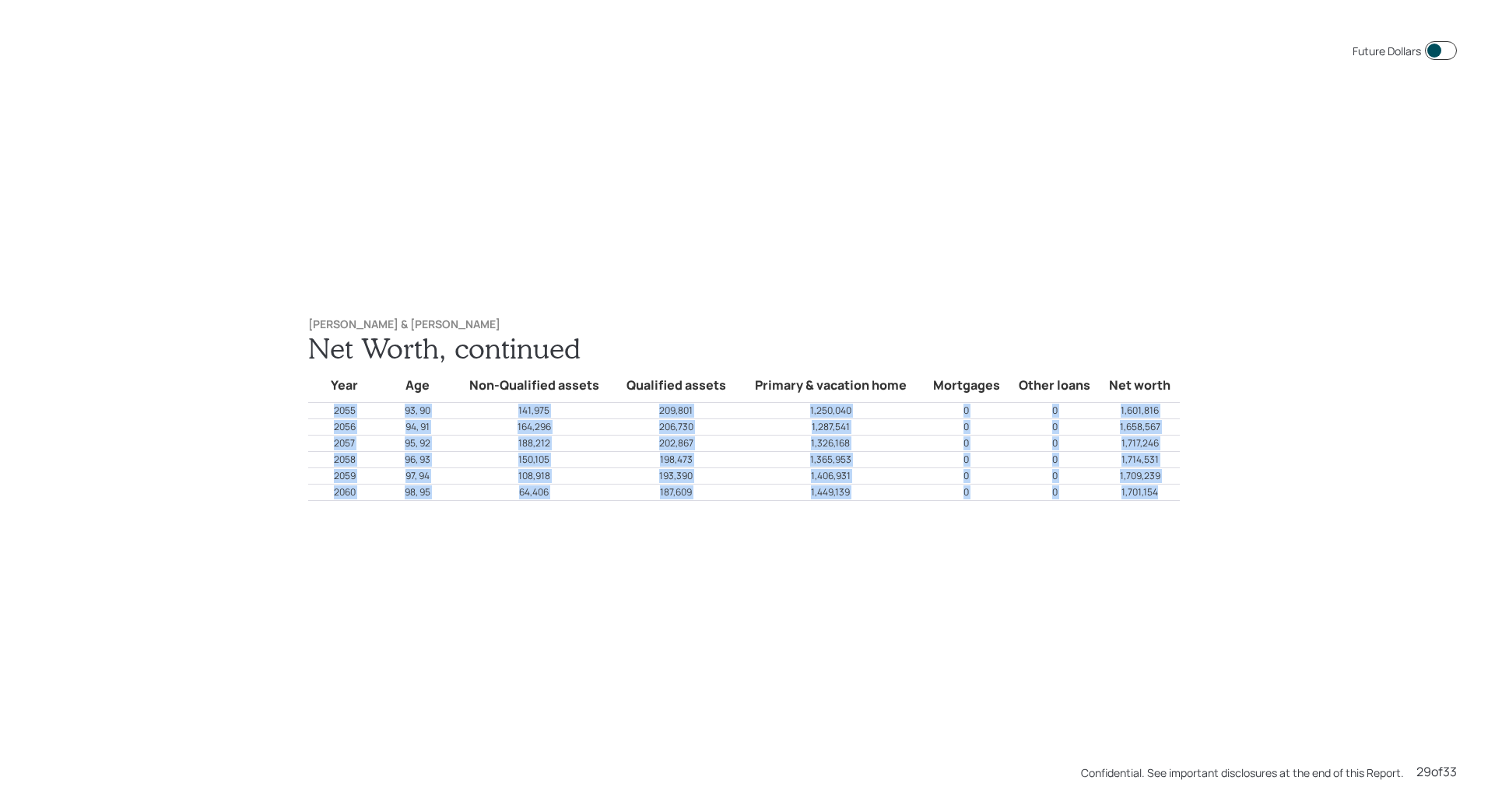
drag, startPoint x: 1160, startPoint y: 495, endPoint x: 309, endPoint y: 415, distance: 854.8
click at [309, 415] on tbody "Year Age Non-Qualified assets Qualified assets Primary & vacation home Mortgage…" at bounding box center [743, 432] width 871 height 135
copy tbody "2055 93, 90 141,975 209,801 1,250,040 0 0 1,601,816 2056 94, 91 164,296 206,730…"
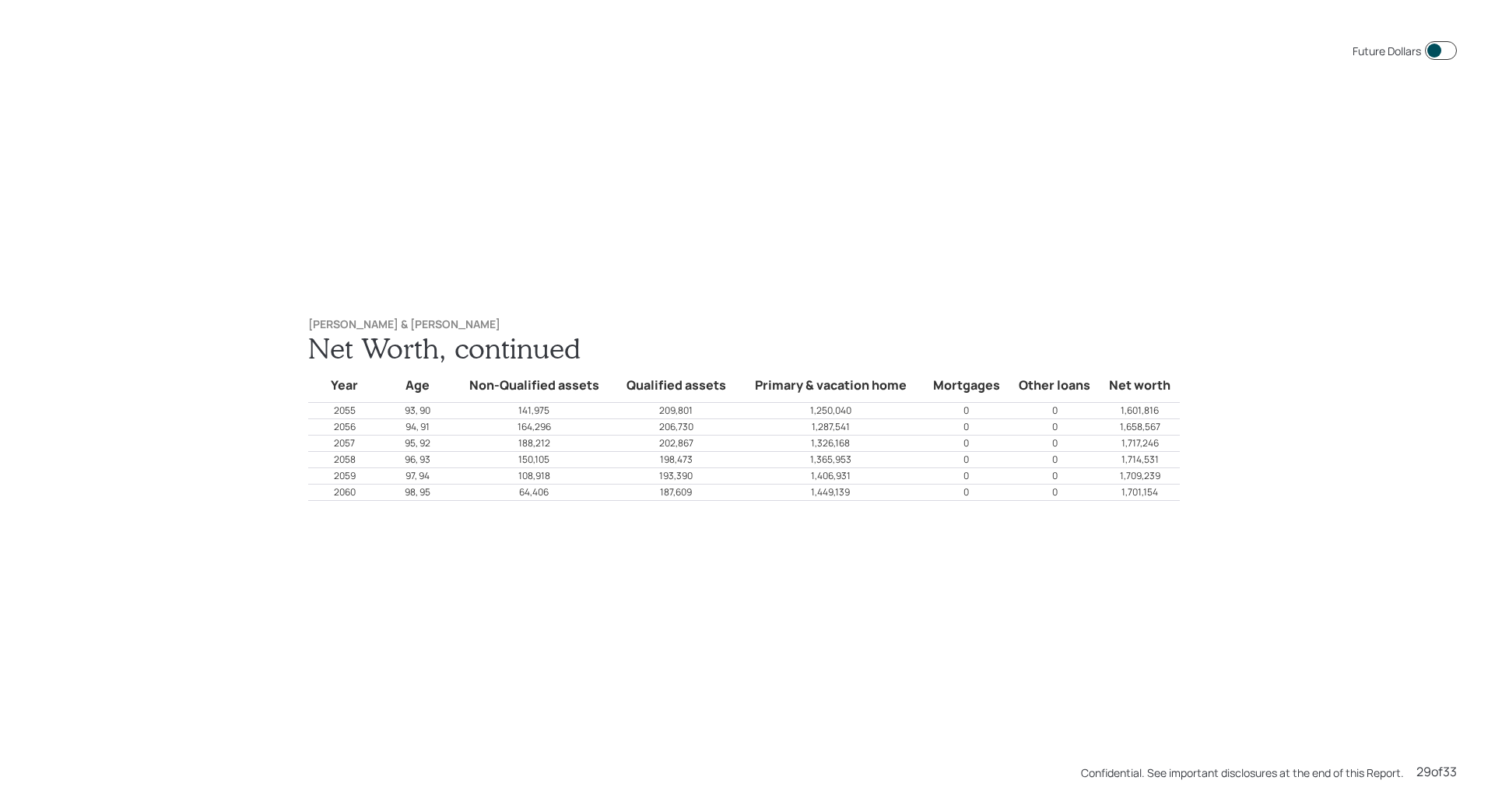
click at [1114, 631] on div "Future Dollars [PERSON_NAME] & [PERSON_NAME] Net Worth, continued Year Age Non-…" at bounding box center [744, 406] width 1488 height 812
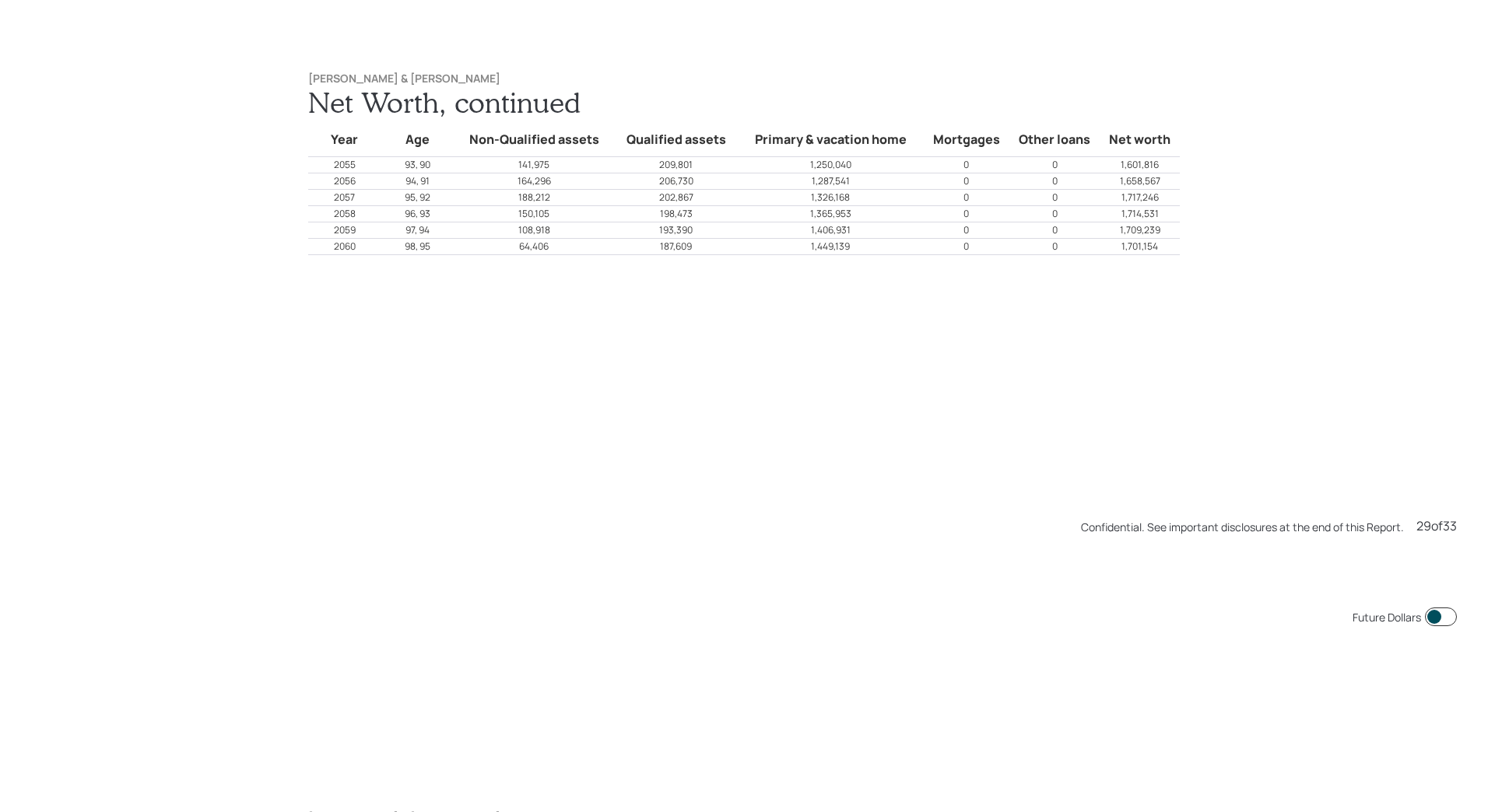
scroll to position [23558, 0]
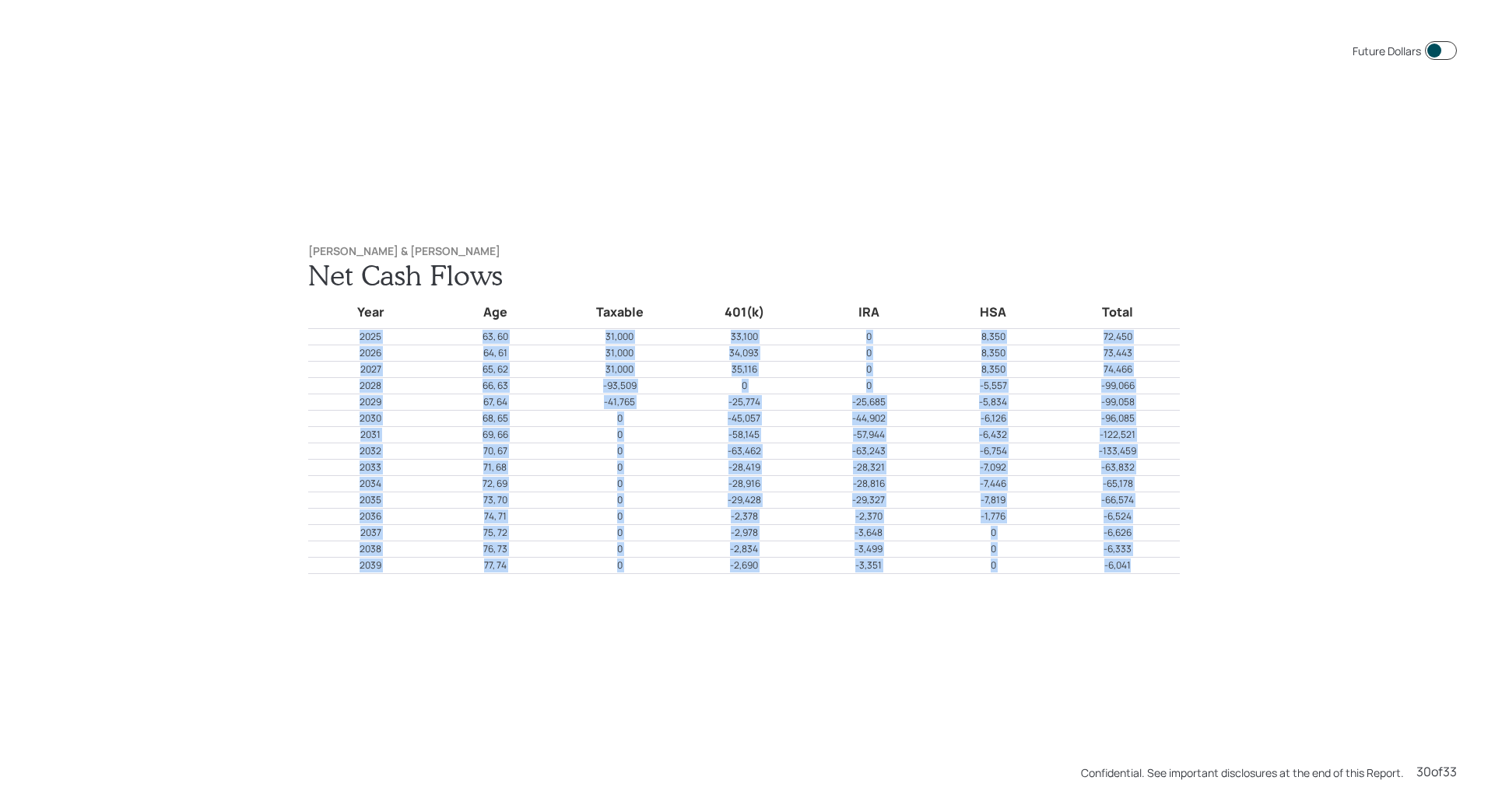
drag, startPoint x: 1145, startPoint y: 565, endPoint x: 351, endPoint y: 343, distance: 824.5
click at [351, 343] on tbody "Year Age Taxable 401(k) IRA HSA Total 2025 63, 60 31,000 33,100 0 8,350 72,450 …" at bounding box center [743, 433] width 871 height 283
copy tbody "2025 63, 60 31,000 33,100 0 8,350 72,450 2026 64, 61 31,000 34,093 0 8,350 73,4…"
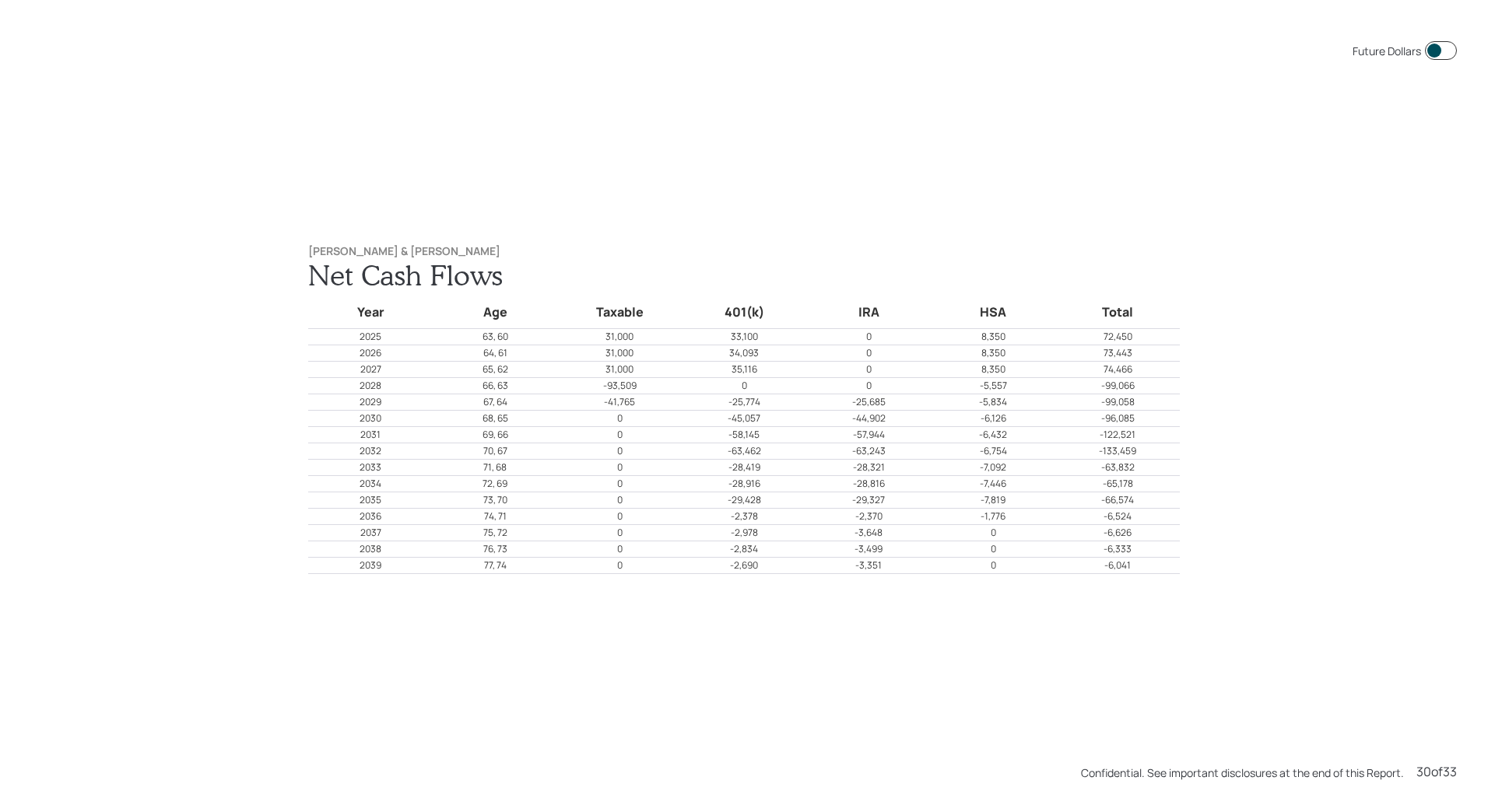
click at [902, 711] on div "Future Dollars [PERSON_NAME] & [PERSON_NAME] Net Cash Flows Year Age Taxable 40…" at bounding box center [744, 406] width 1488 height 812
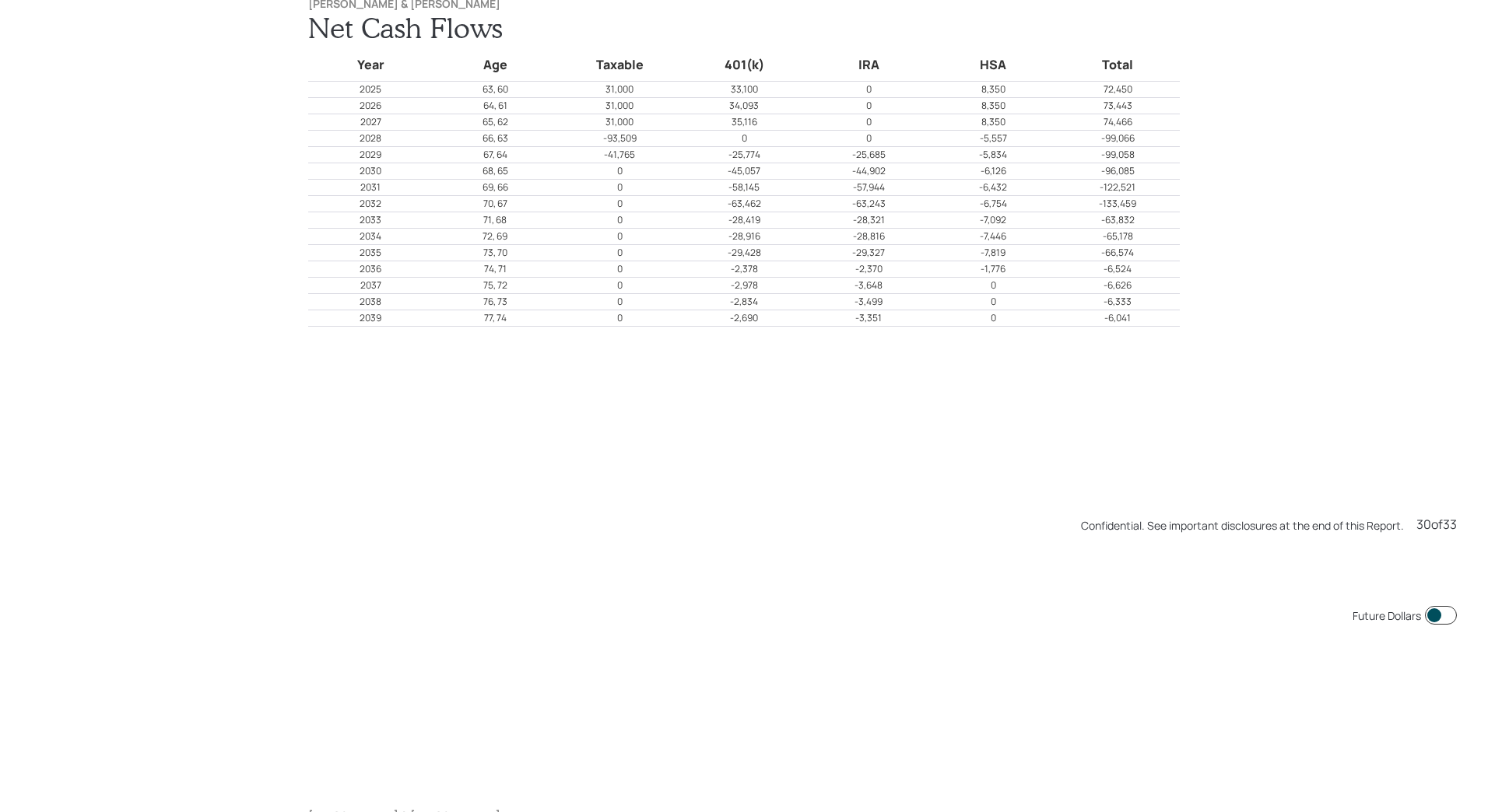
scroll to position [24371, 0]
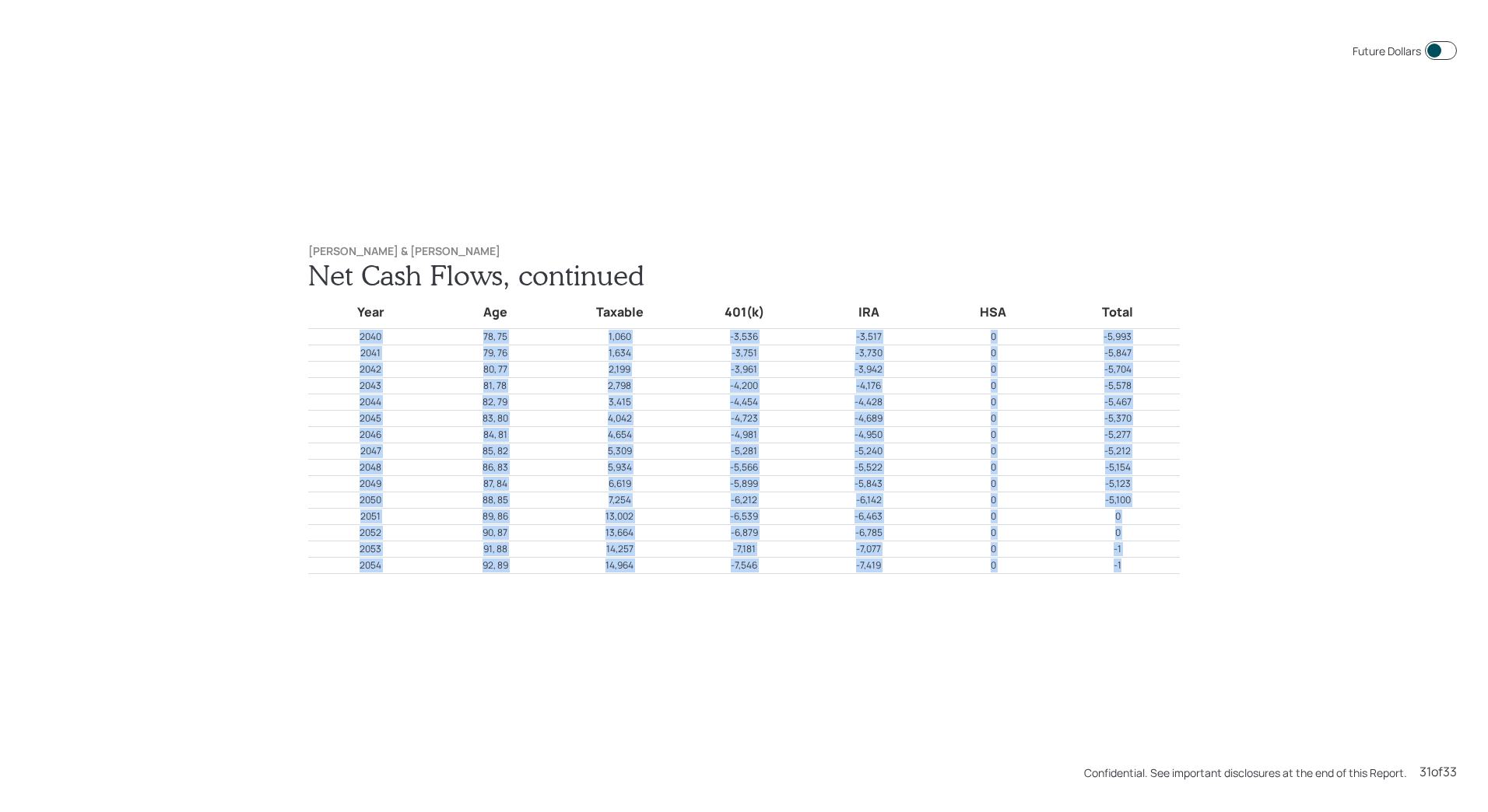
drag, startPoint x: 1138, startPoint y: 568, endPoint x: 343, endPoint y: 330, distance: 829.9
click at [343, 330] on tbody "Year Age Taxable 401(k) IRA HSA Total 2040 78, 75 1,060 -3,536 -3,517 0 -5,993 …" at bounding box center [743, 433] width 871 height 283
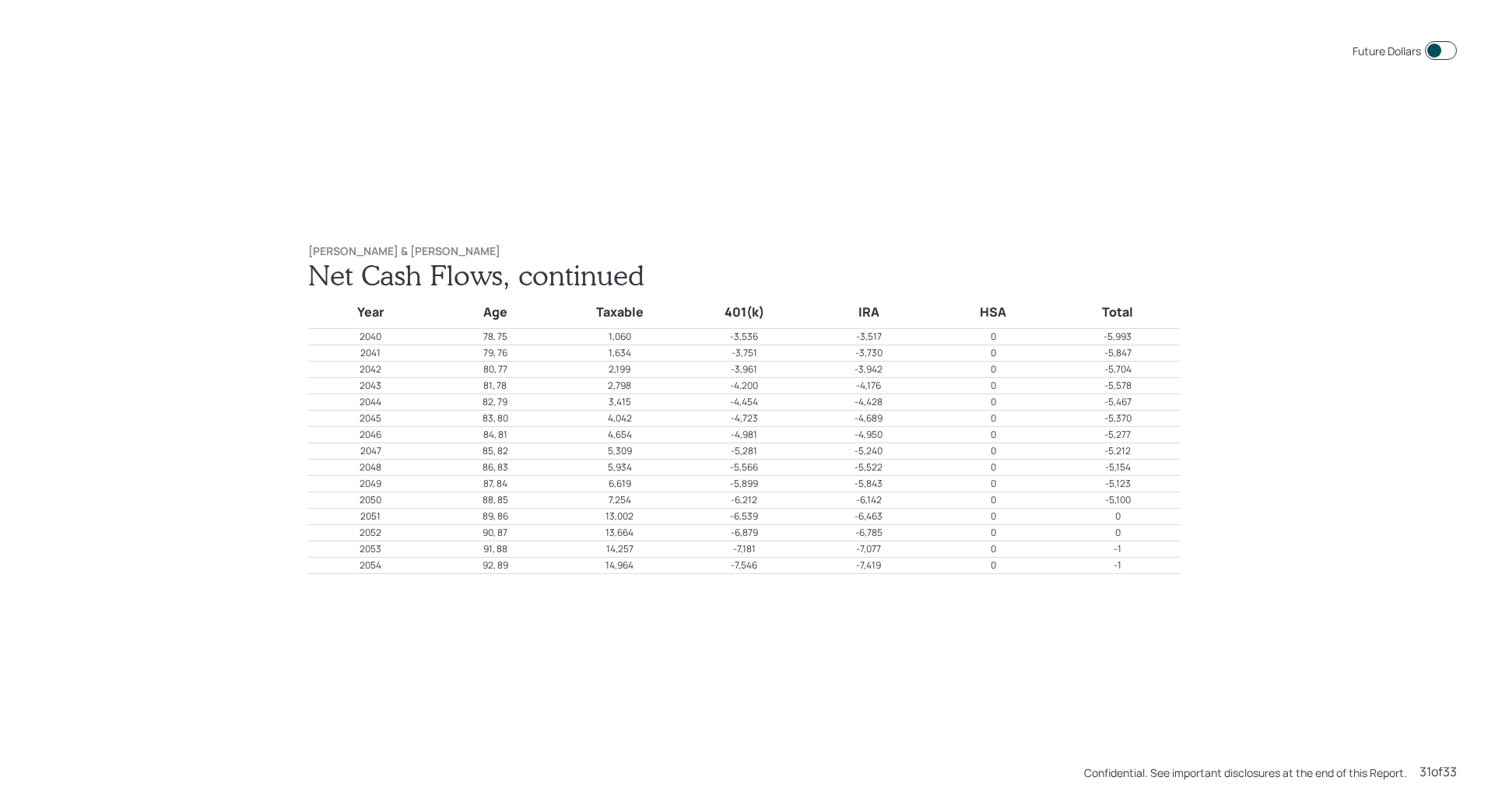
click at [1228, 226] on div "Future Dollars [PERSON_NAME] & [PERSON_NAME] Net Cash Flows, continued Year Age…" at bounding box center [744, 406] width 1488 height 812
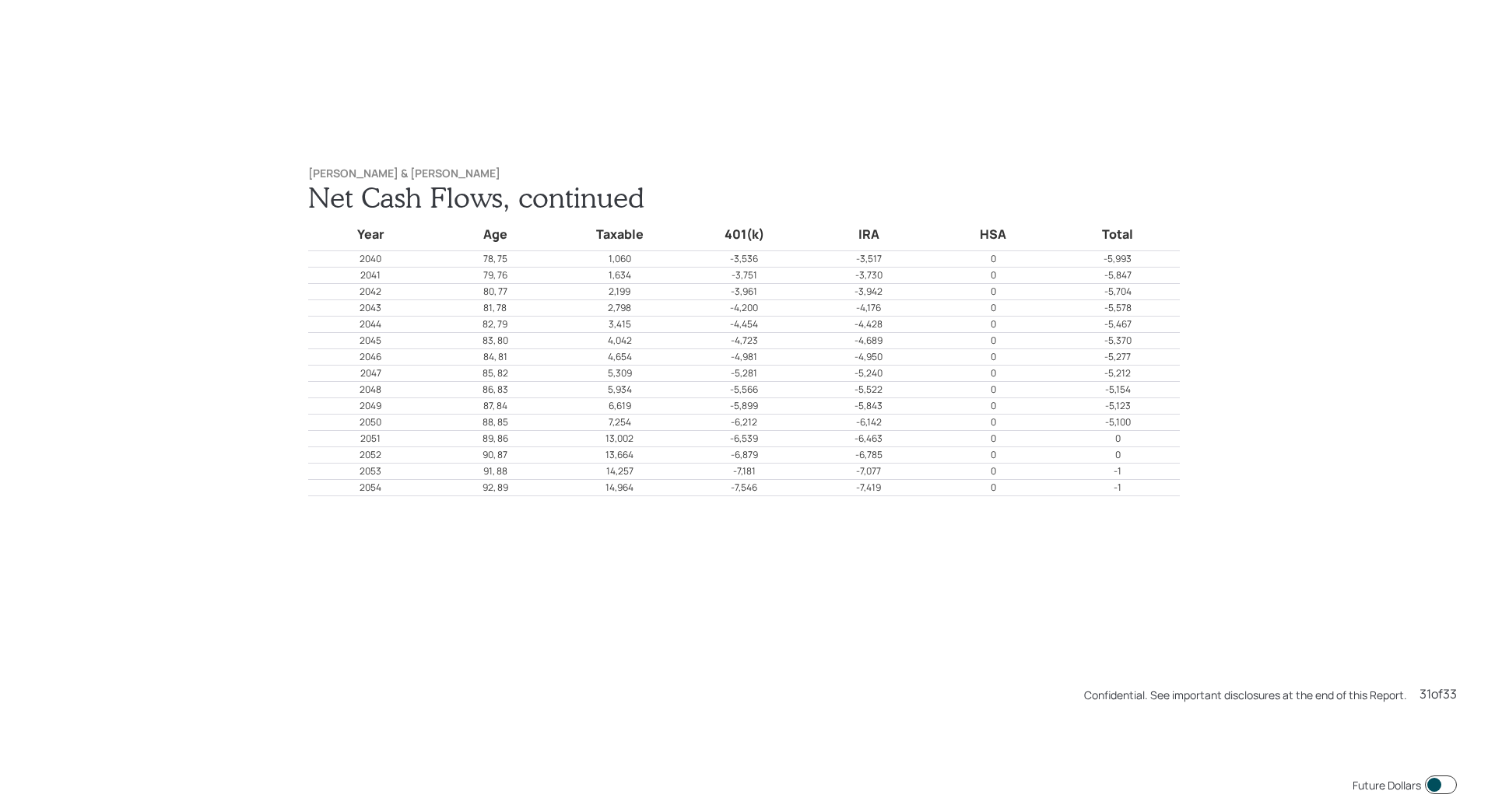
scroll to position [25183, 0]
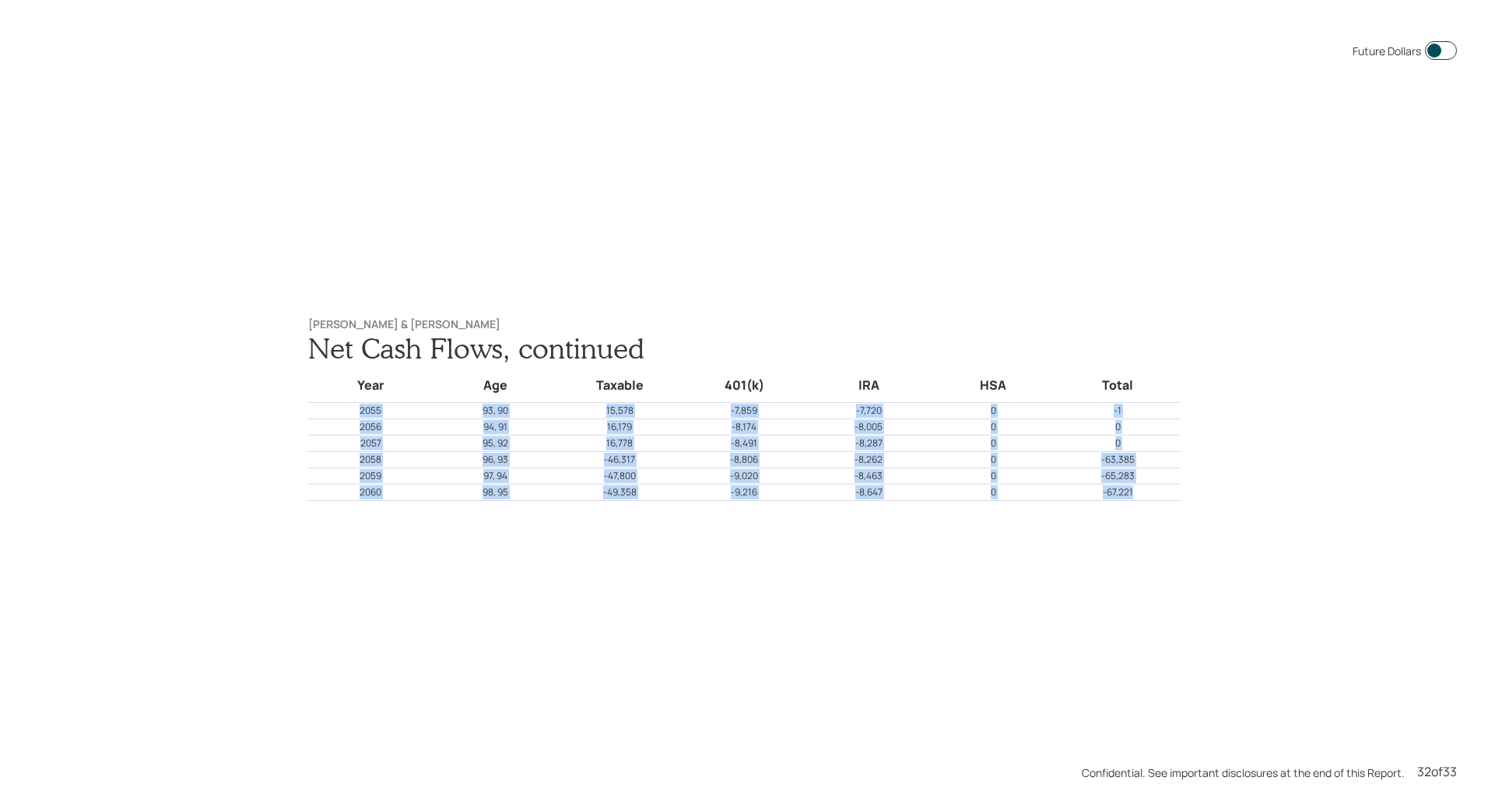
drag, startPoint x: 1135, startPoint y: 491, endPoint x: 347, endPoint y: 415, distance: 791.7
click at [347, 415] on tbody "Year Age Taxable 401(k) IRA HSA Total 2055 93, 90 15,578 -7,859 -7,720 0 -1 205…" at bounding box center [743, 432] width 871 height 135
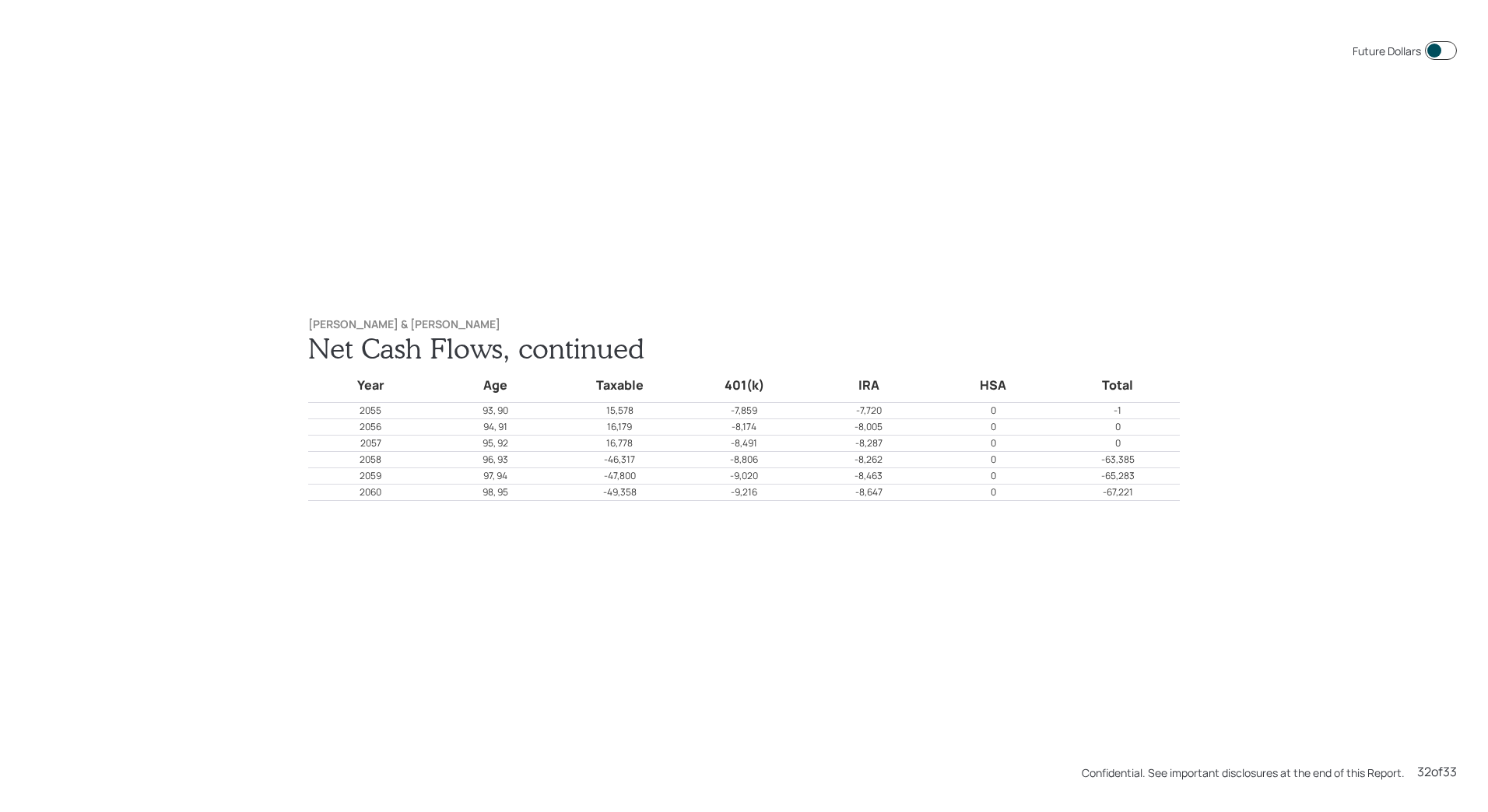
click at [1077, 650] on div "Future Dollars [PERSON_NAME] & [PERSON_NAME] Net Cash Flows, continued Year Age…" at bounding box center [744, 406] width 1488 height 812
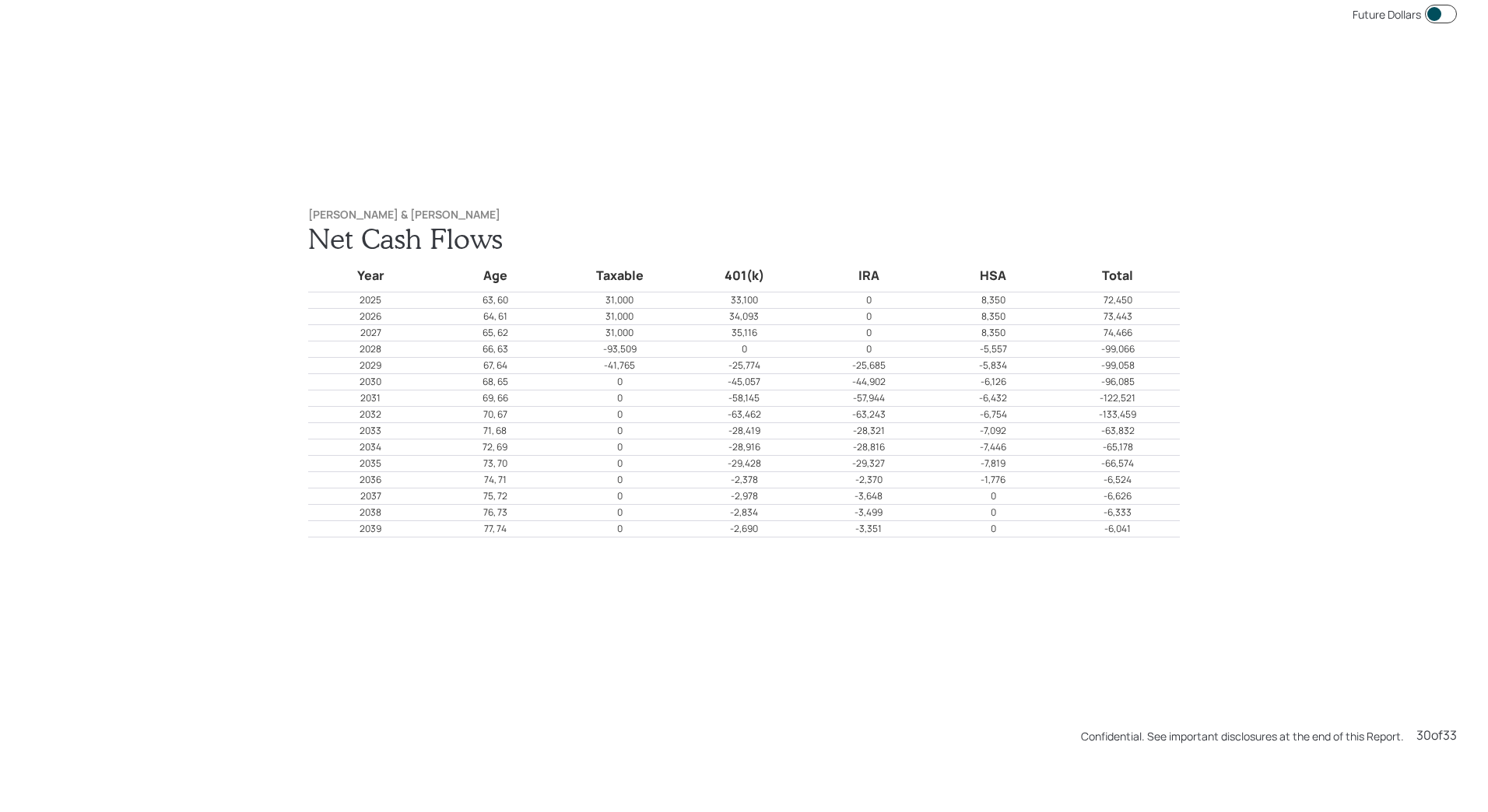
scroll to position [23558, 0]
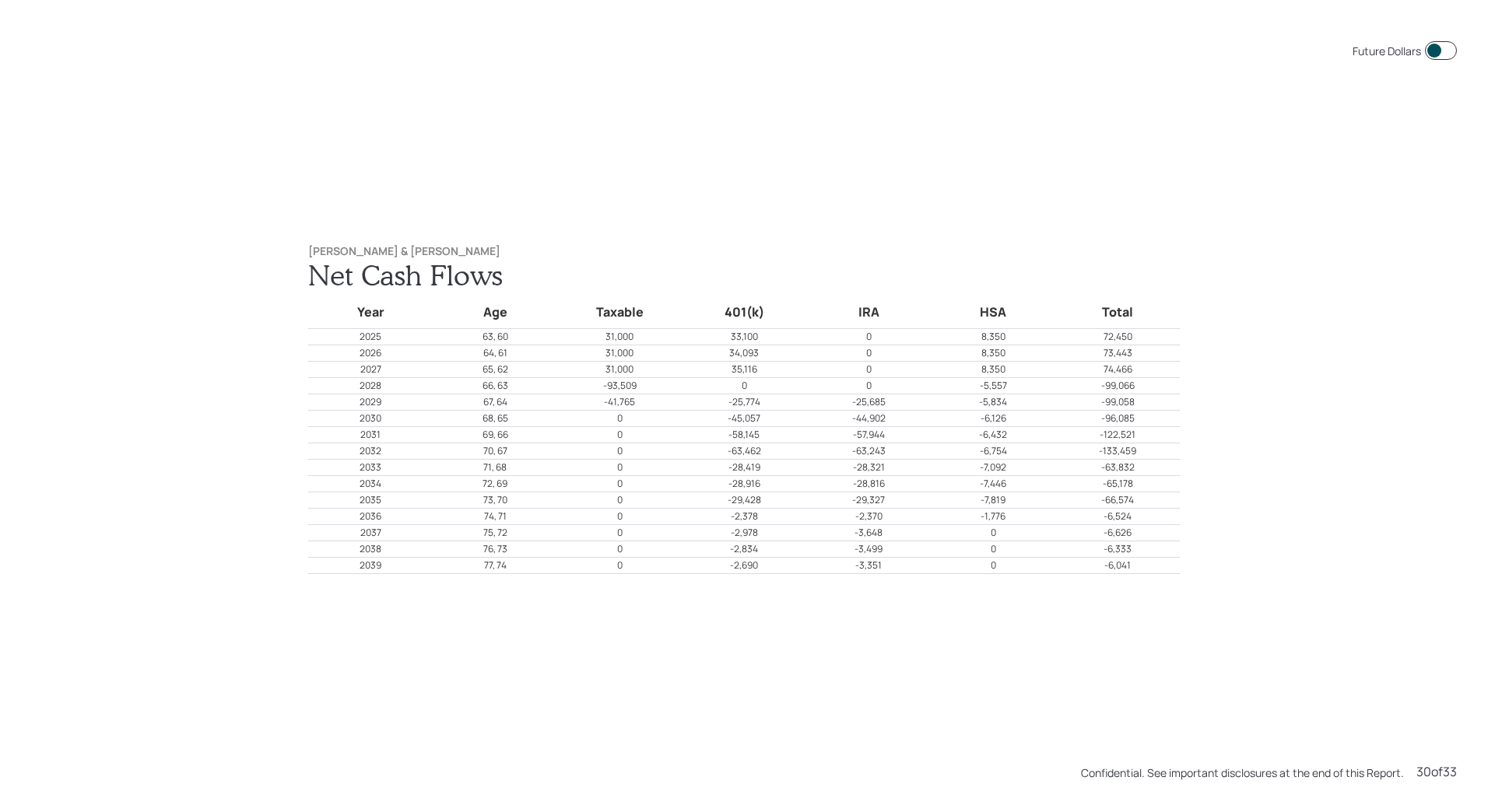
click at [867, 163] on div "Future Dollars [PERSON_NAME] & [PERSON_NAME] Net Cash Flows Year Age Taxable 40…" at bounding box center [744, 406] width 1488 height 812
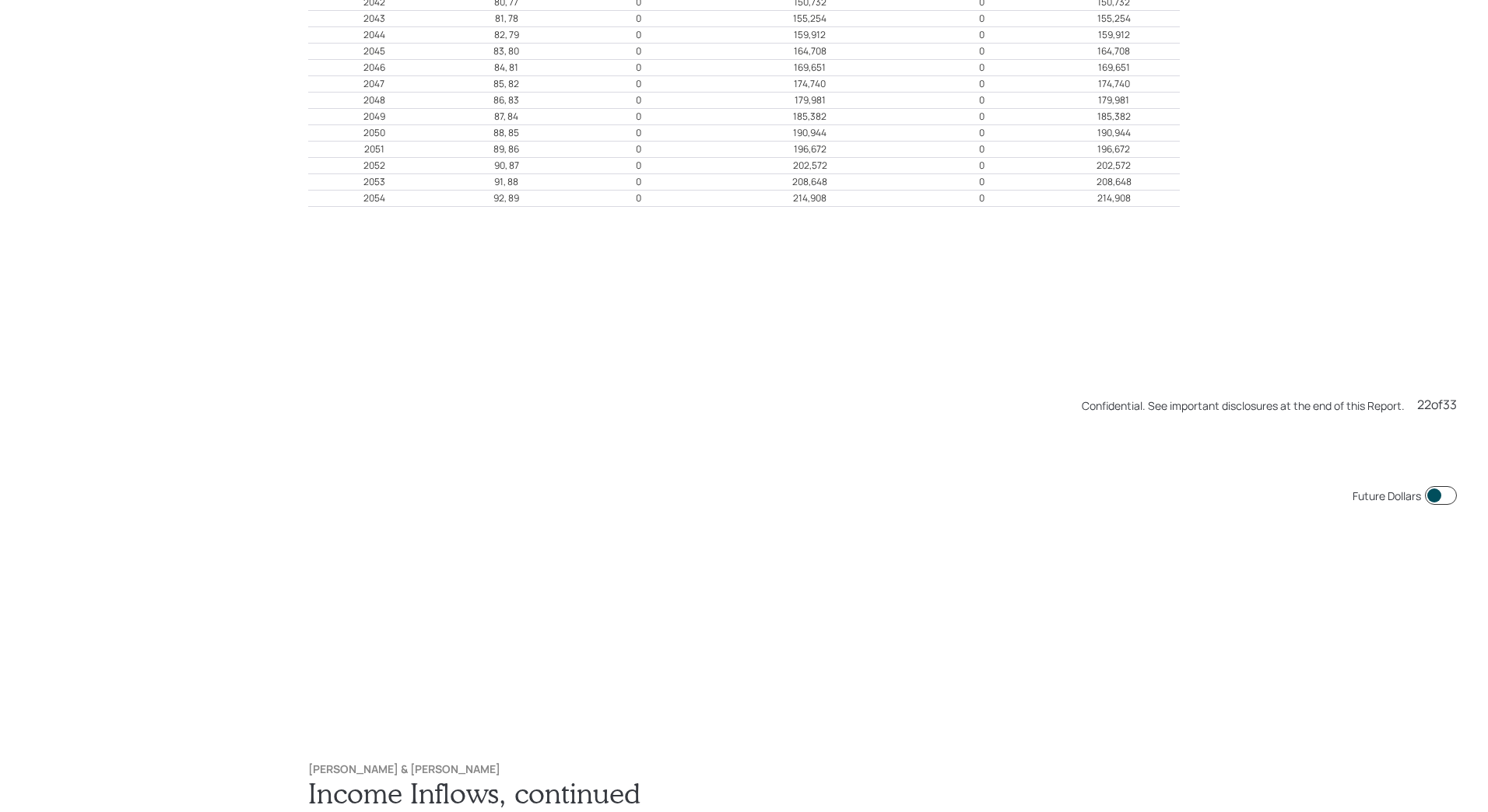
scroll to position [17060, 0]
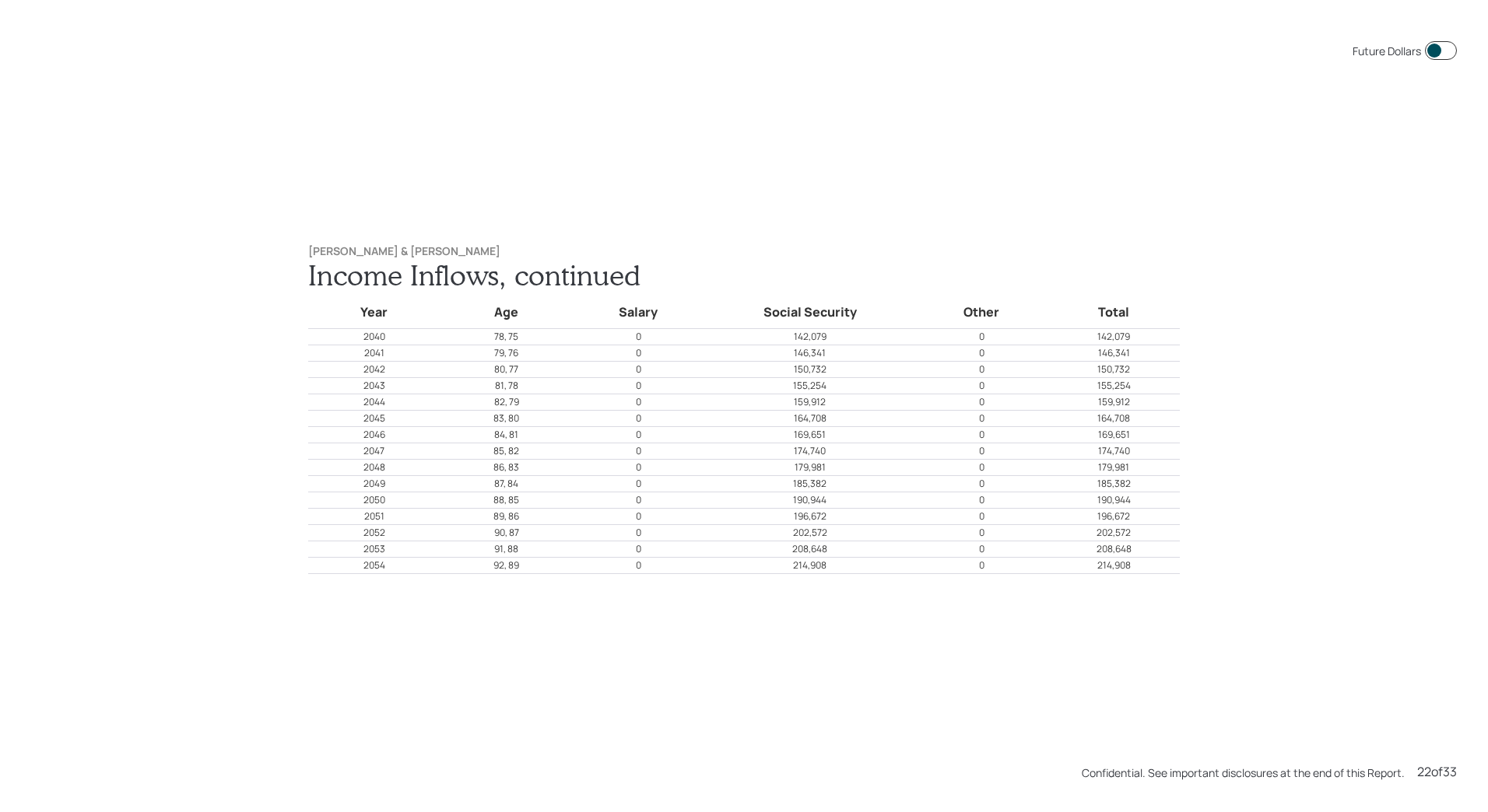
click at [497, 256] on h6 "[PERSON_NAME] & [PERSON_NAME]" at bounding box center [743, 252] width 871 height 13
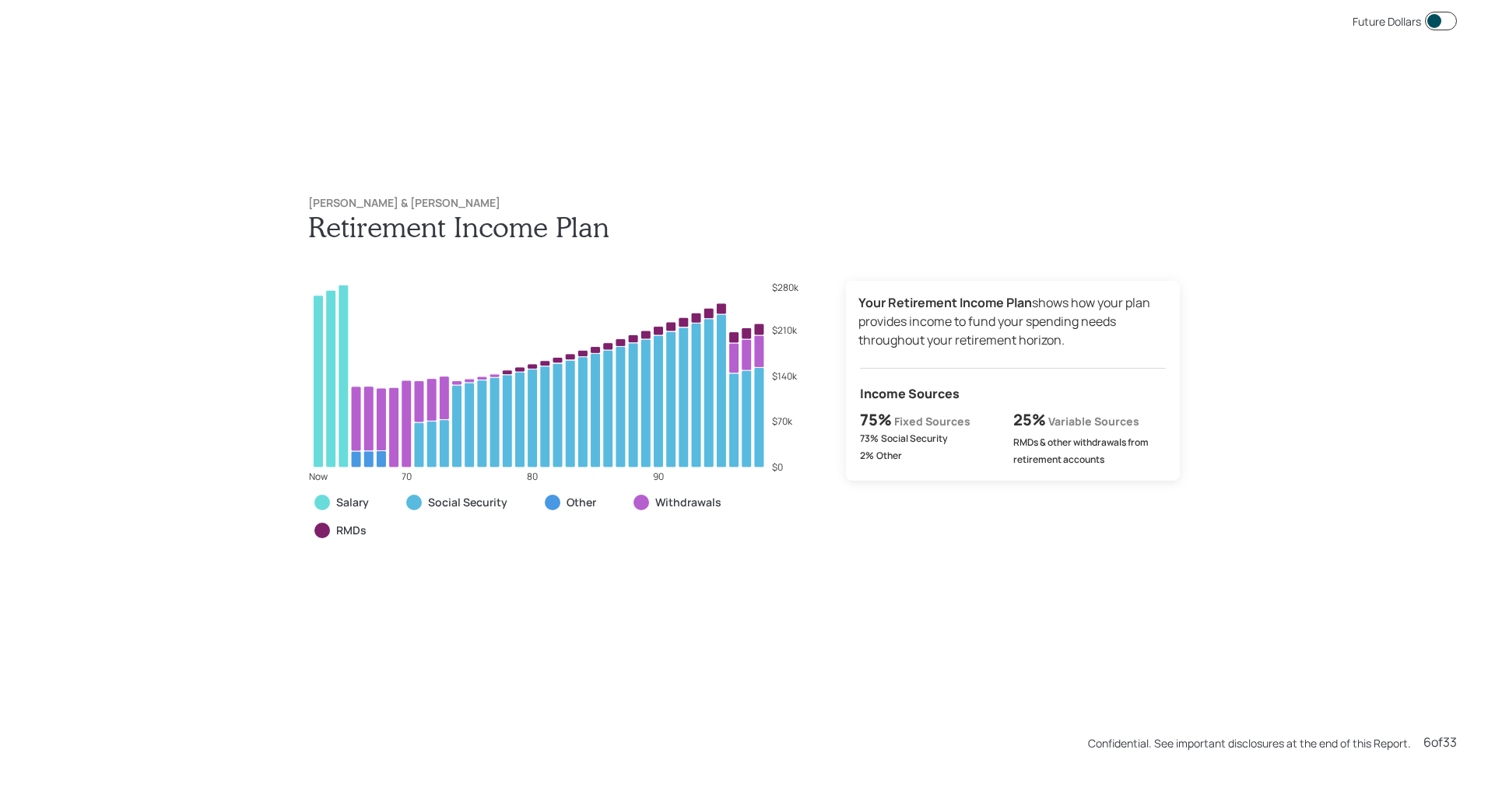
scroll to position [4062, 0]
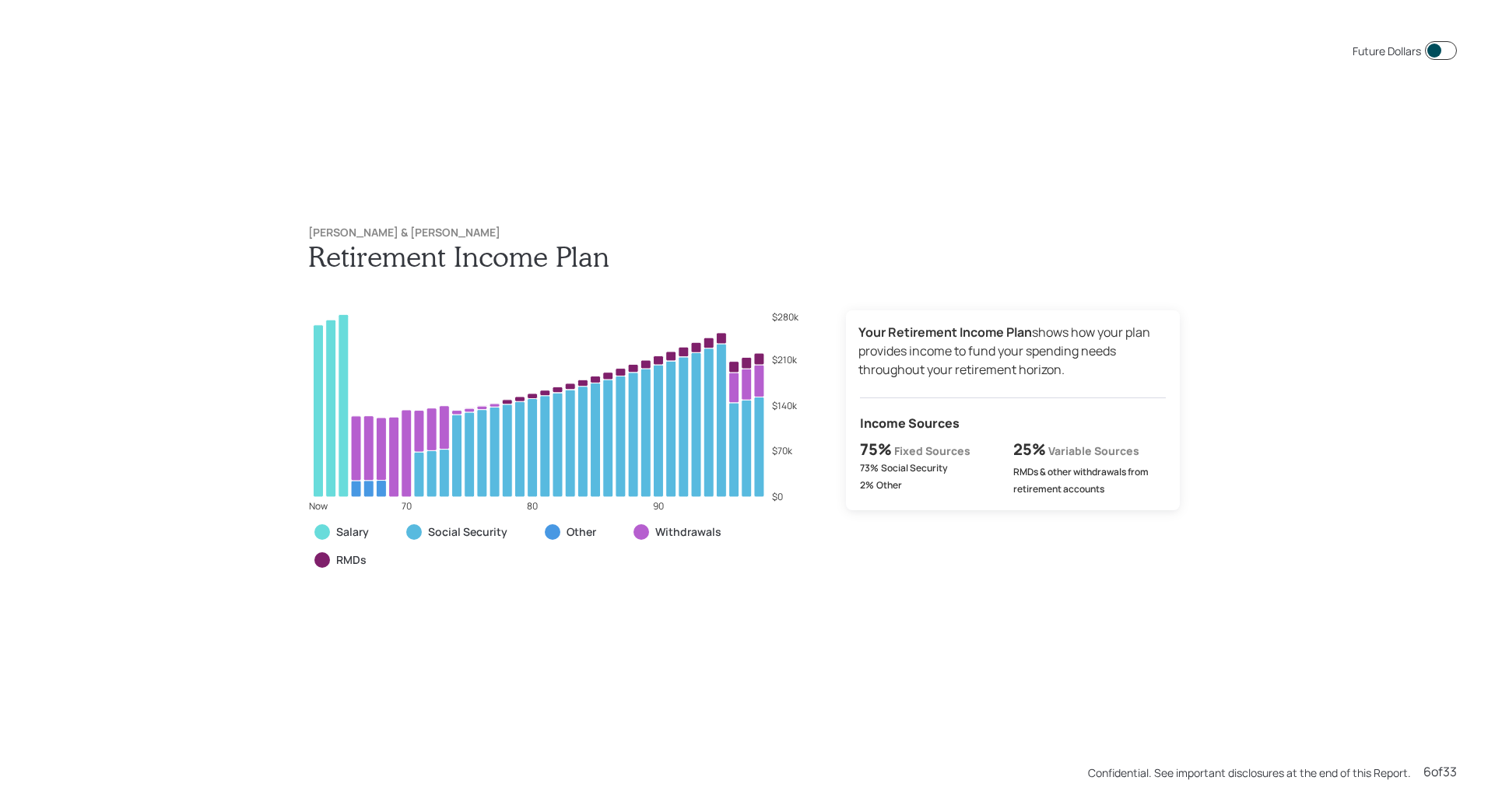
click at [691, 166] on div "Future Dollars [PERSON_NAME] & [PERSON_NAME] Retirement Income Plan Now 70 80 9…" at bounding box center [744, 406] width 1488 height 812
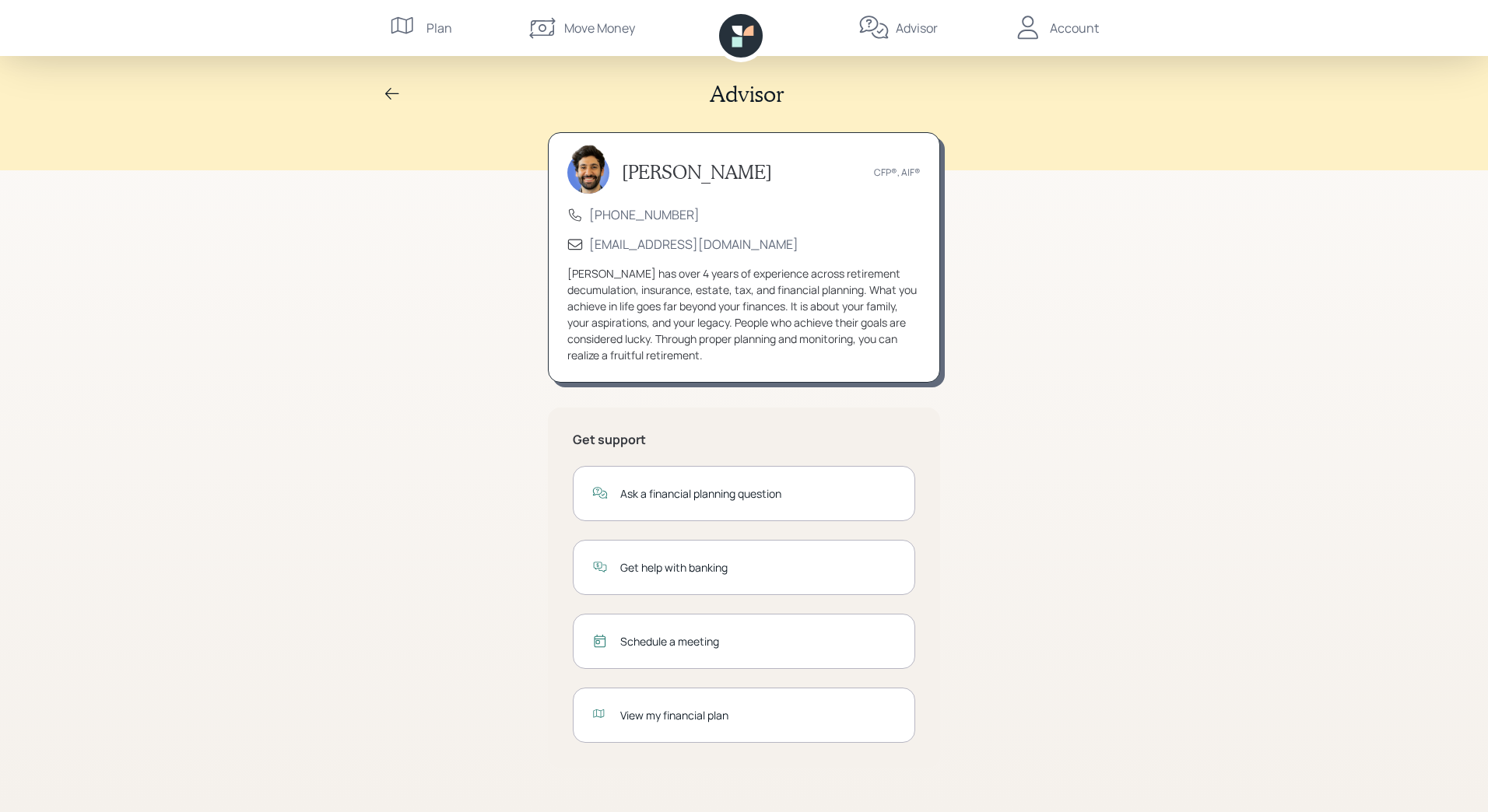
click at [1059, 33] on div "Account" at bounding box center [1074, 28] width 49 height 19
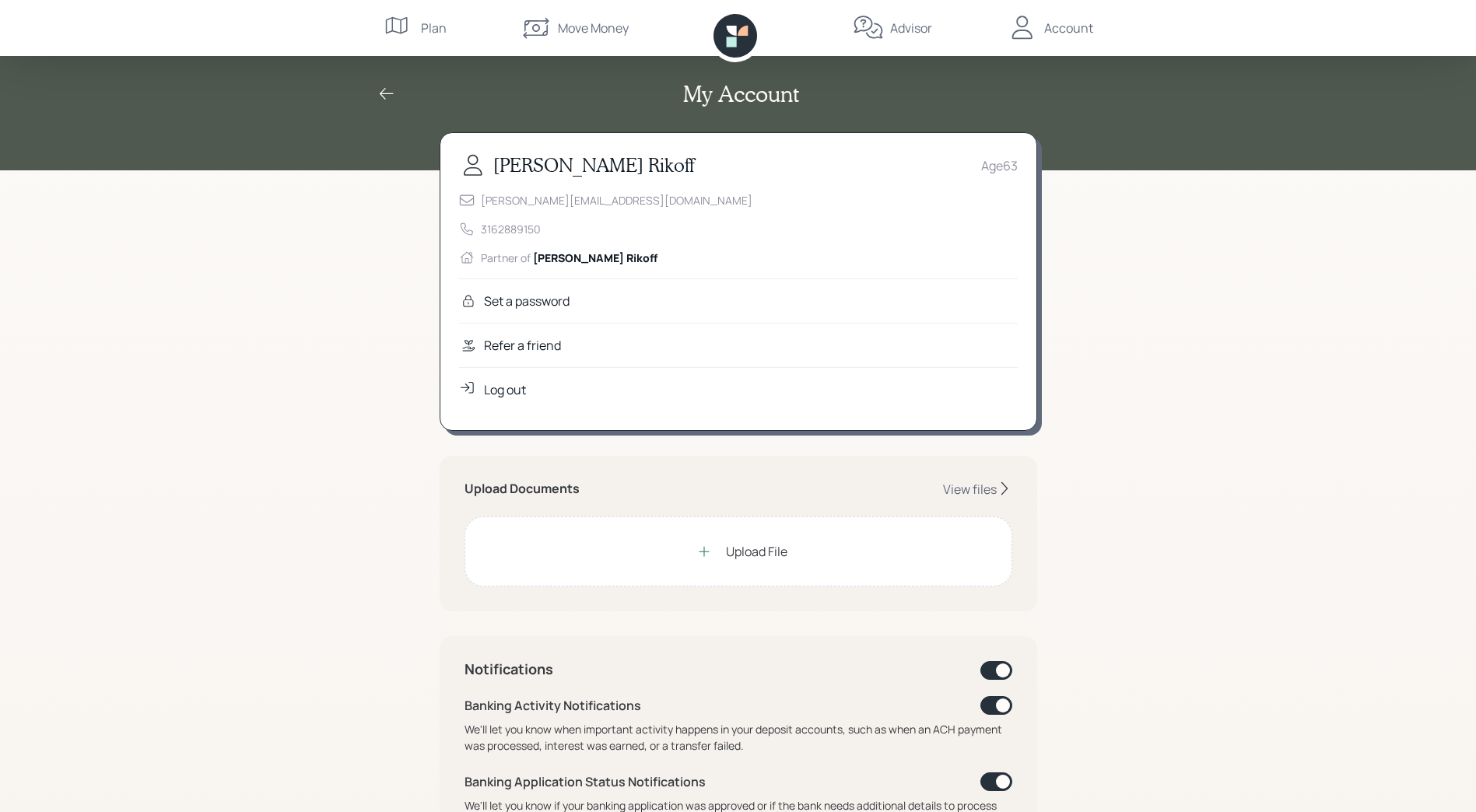
click at [494, 389] on div "Log out" at bounding box center [505, 390] width 42 height 19
